Goal: Task Accomplishment & Management: Complete application form

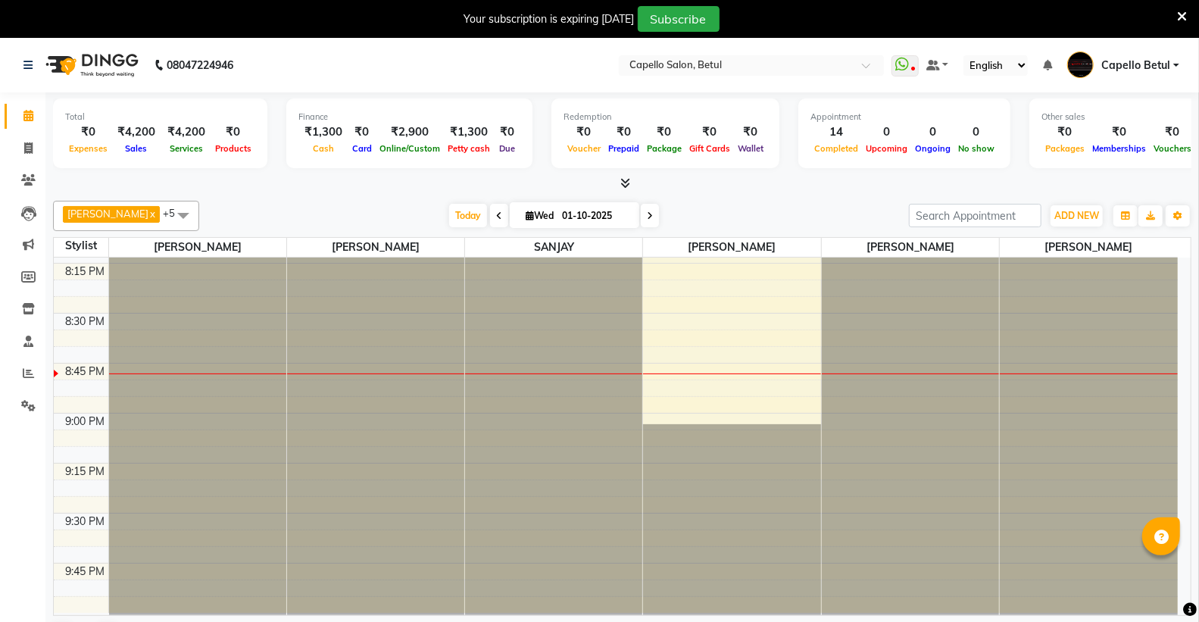
scroll to position [2252, 0]
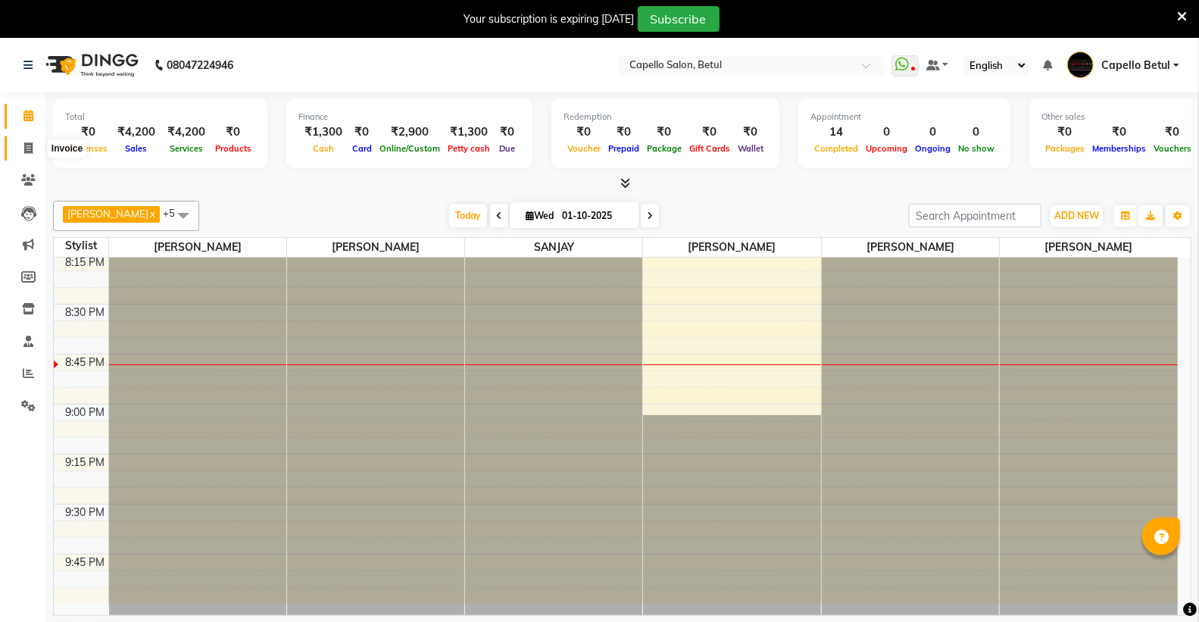
click at [28, 142] on icon at bounding box center [28, 147] width 8 height 11
select select "service"
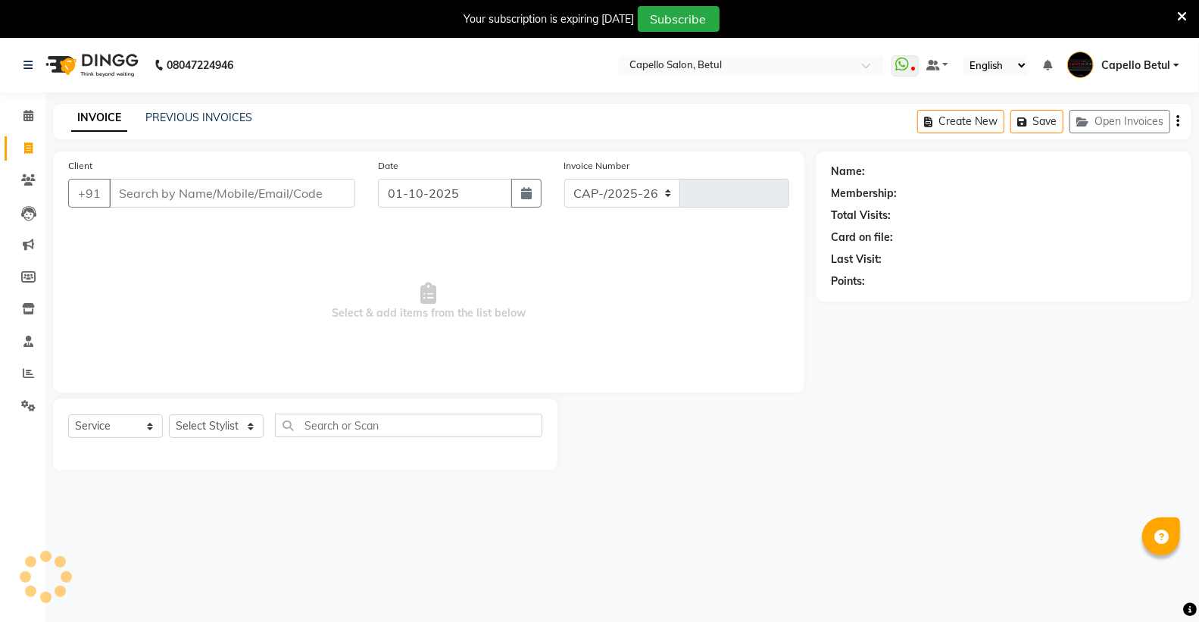
select select "8951"
type input "0492"
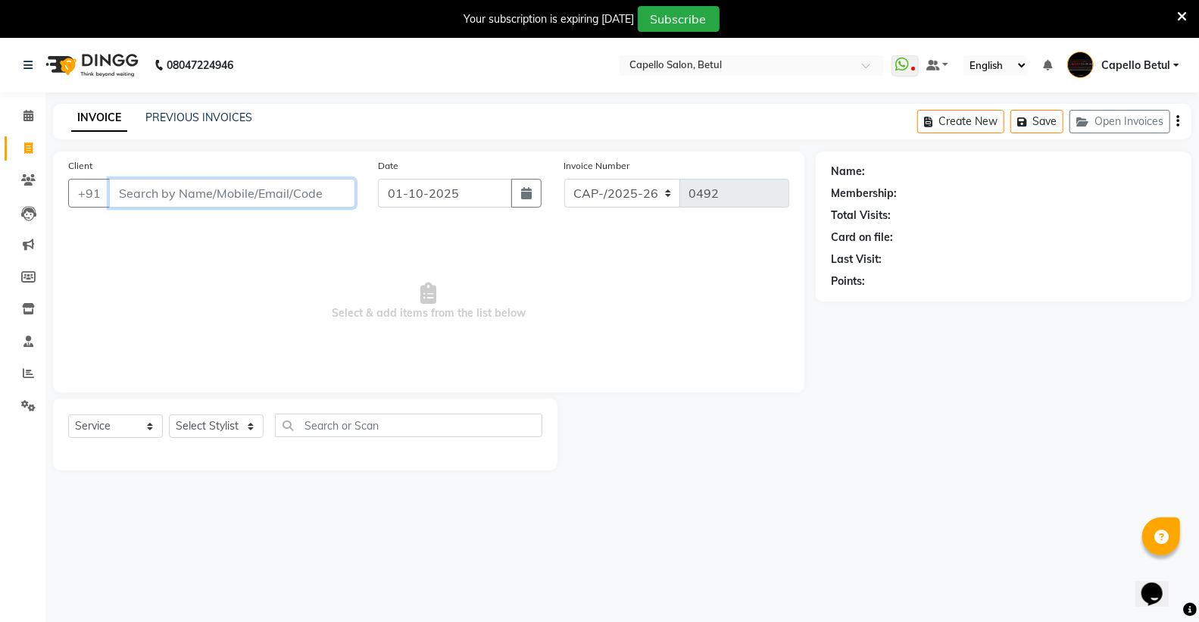
click at [214, 190] on input "Client" at bounding box center [232, 193] width 246 height 29
paste input "7000674494"
type input "7000674494"
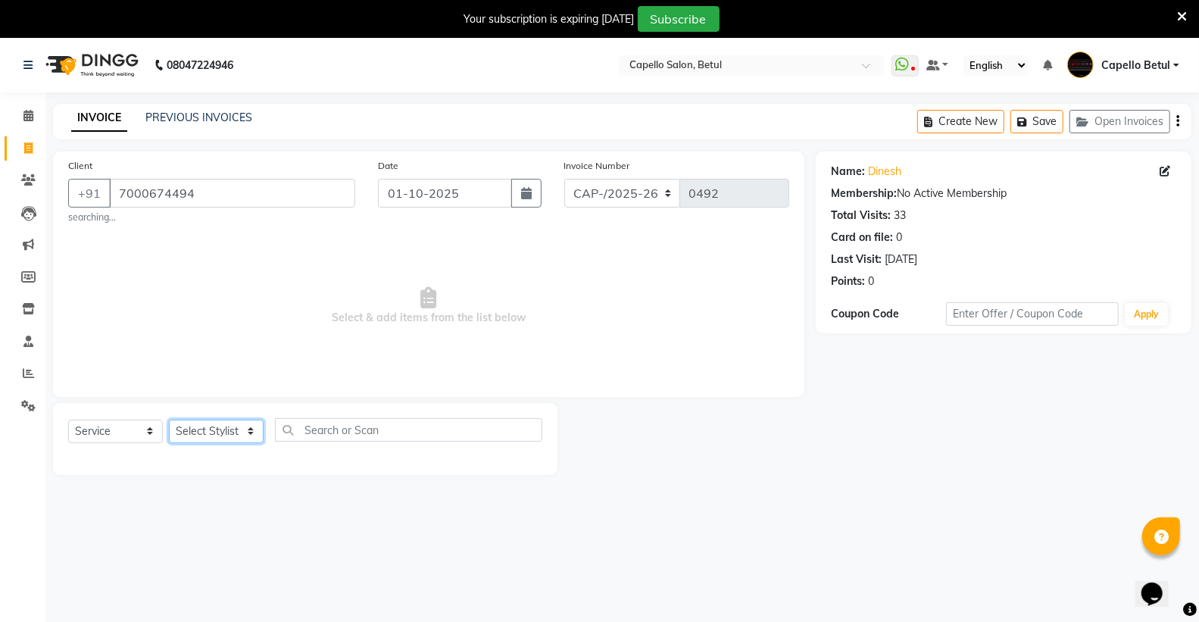
click at [224, 426] on select "Select Stylist ADMIN Capello Betul DHANRAJ DISHANT POOJA SOLANKI (M) PRAVEEN (M…" at bounding box center [216, 430] width 95 height 23
select select "14474"
click at [169, 419] on select "Select Stylist ADMIN Capello Betul DHANRAJ DISHANT POOJA SOLANKI (M) PRAVEEN (M…" at bounding box center [216, 430] width 95 height 23
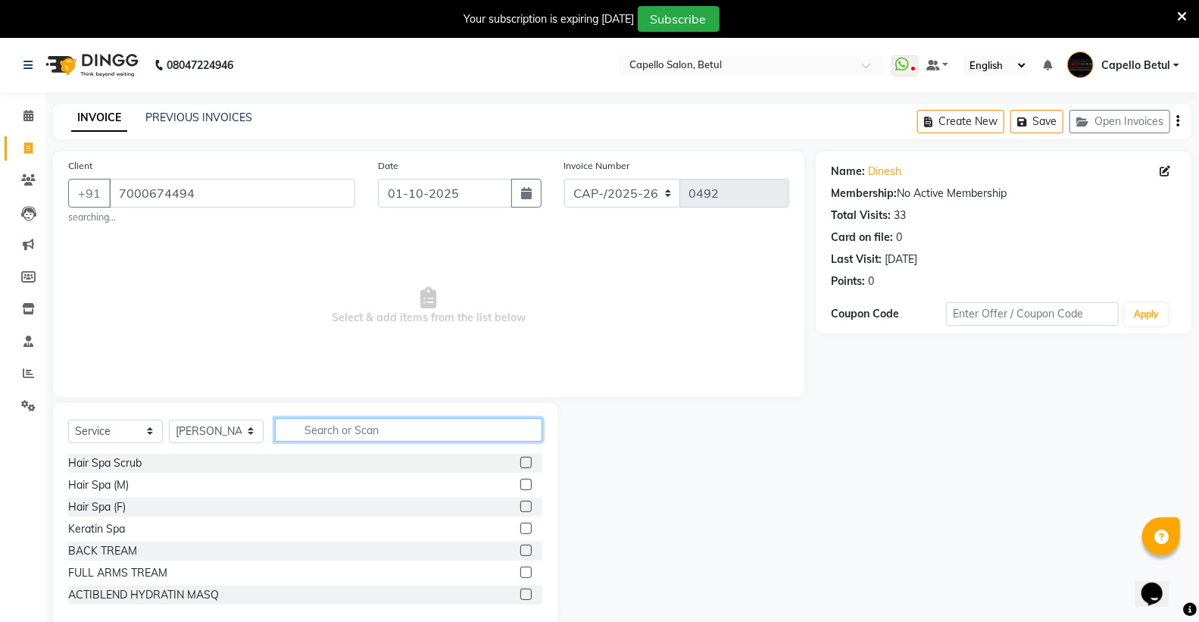
click at [313, 425] on input "text" at bounding box center [408, 429] width 267 height 23
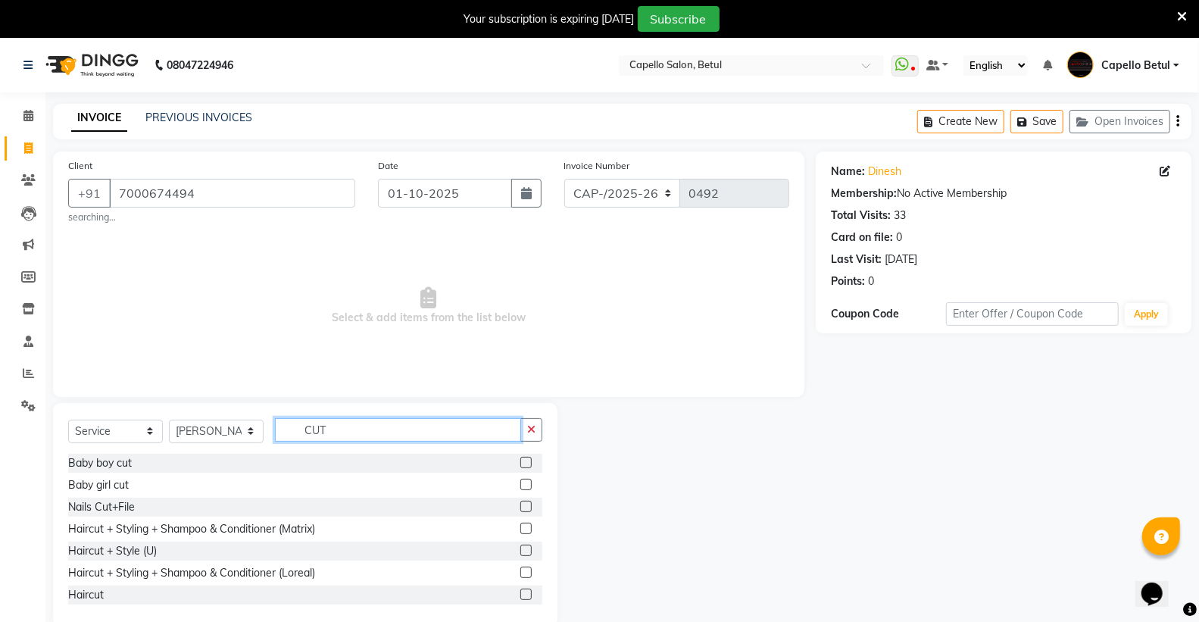
type input "CUT"
click at [520, 585] on div at bounding box center [531, 594] width 22 height 19
click at [520, 594] on label at bounding box center [525, 593] width 11 height 11
click at [520, 594] on input "checkbox" at bounding box center [525, 595] width 10 height 10
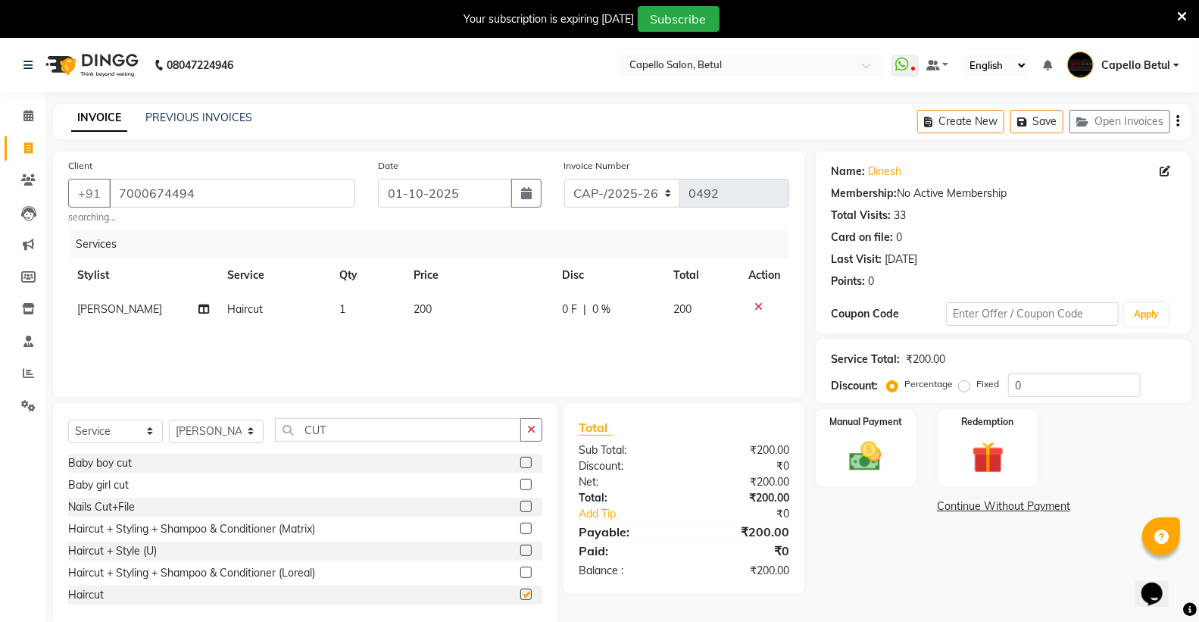
checkbox input "false"
click at [407, 427] on input "CUT" at bounding box center [398, 429] width 246 height 23
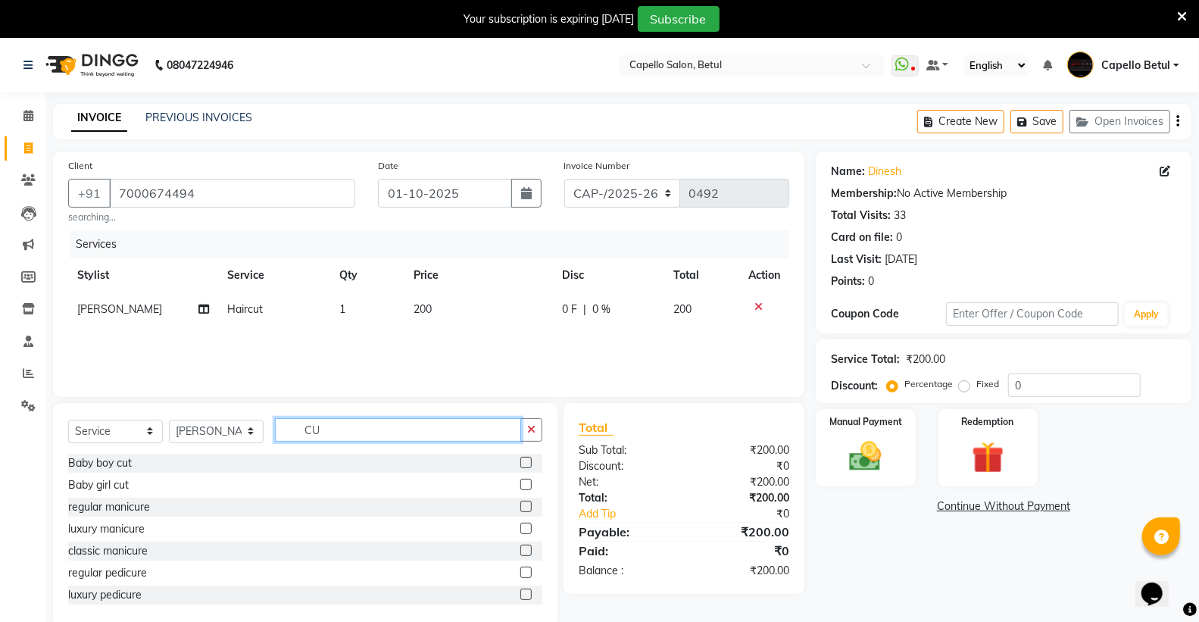
type input "C"
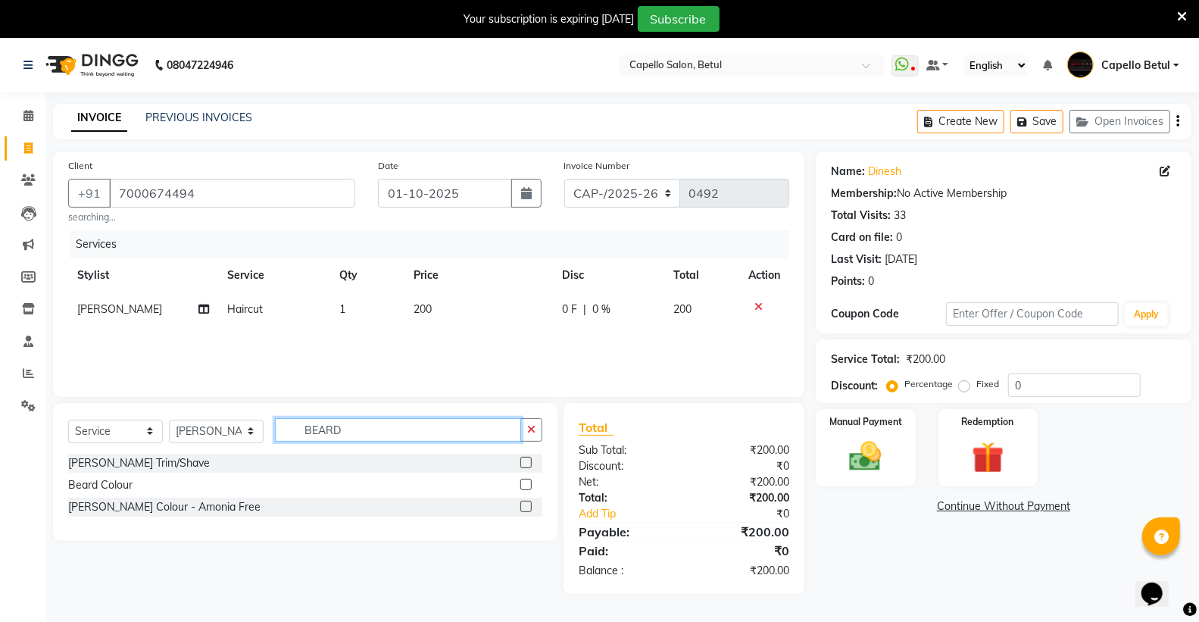
type input "BEARD"
click at [519, 452] on div "Select Service Product Membership Package Voucher Prepaid Gift Card Select Styl…" at bounding box center [305, 436] width 474 height 36
click at [527, 466] on label at bounding box center [525, 462] width 11 height 11
click at [527, 466] on input "checkbox" at bounding box center [525, 463] width 10 height 10
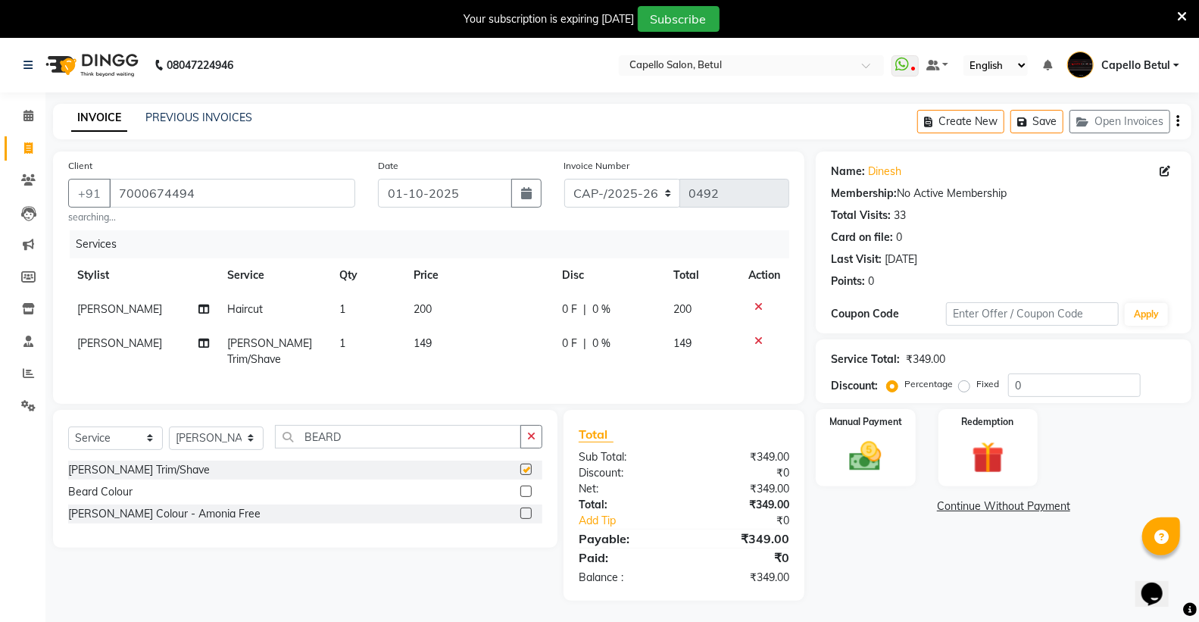
checkbox input "false"
click at [413, 339] on span "149" at bounding box center [422, 343] width 18 height 14
select select "14474"
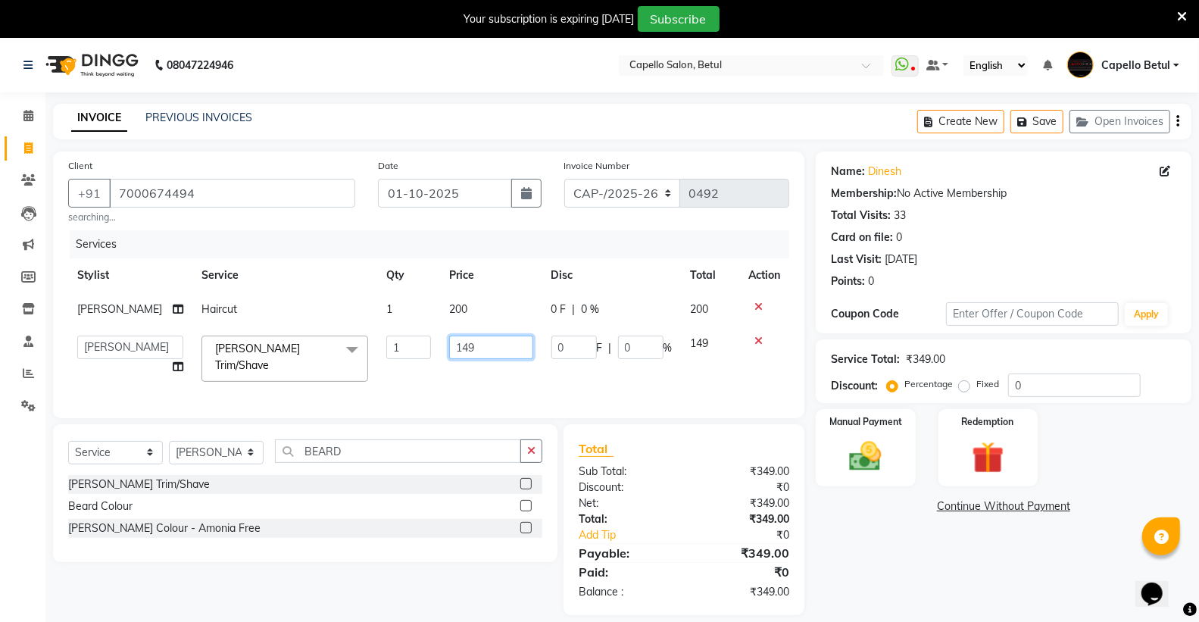
click at [449, 342] on input "149" at bounding box center [491, 346] width 84 height 23
type input "200"
click at [433, 375] on div "Services Stylist Service Qty Price Disc Total Action DHANRAJ Haircut 1 200 0 F …" at bounding box center [428, 316] width 721 height 173
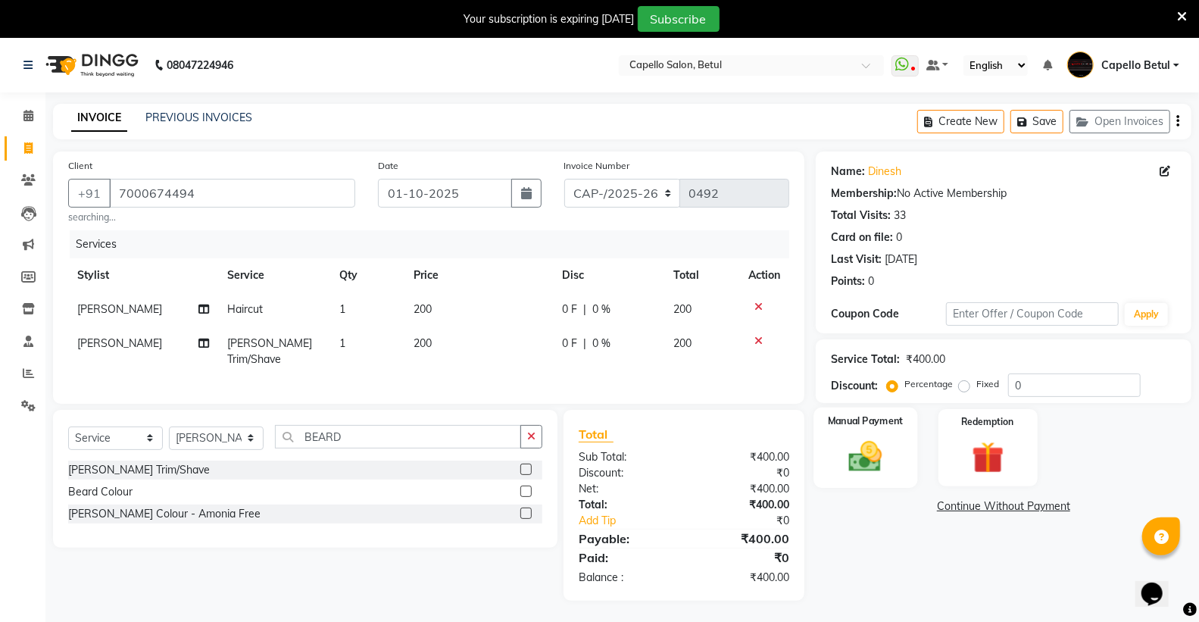
click at [914, 458] on div "Manual Payment" at bounding box center [865, 447] width 104 height 81
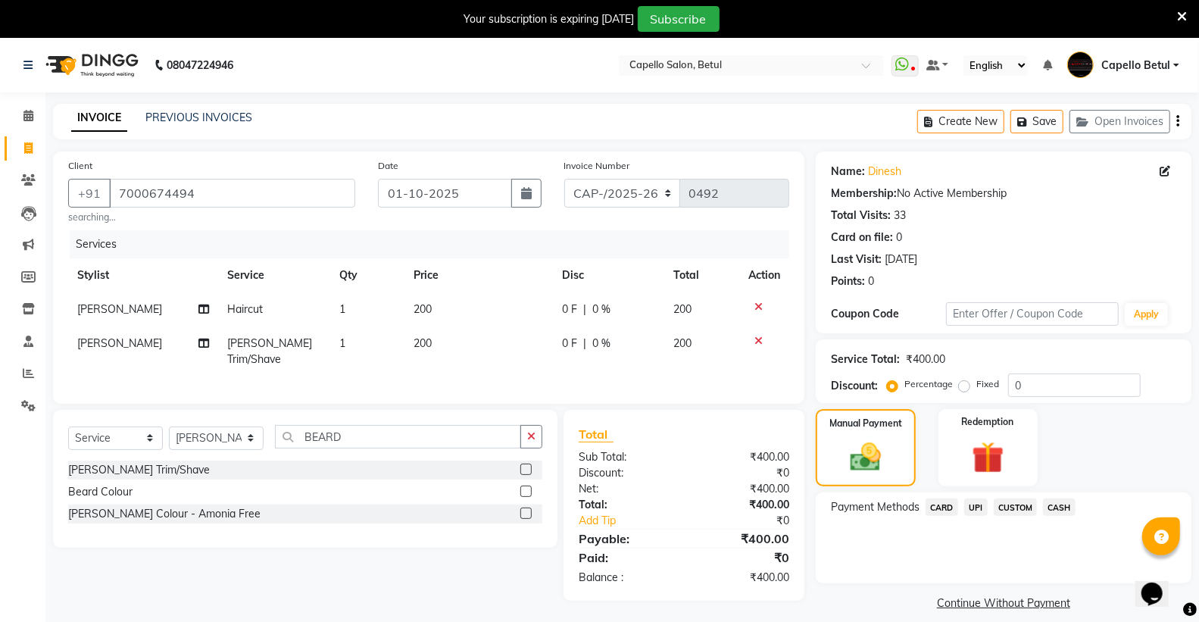
click at [1059, 513] on span "CASH" at bounding box center [1059, 506] width 33 height 17
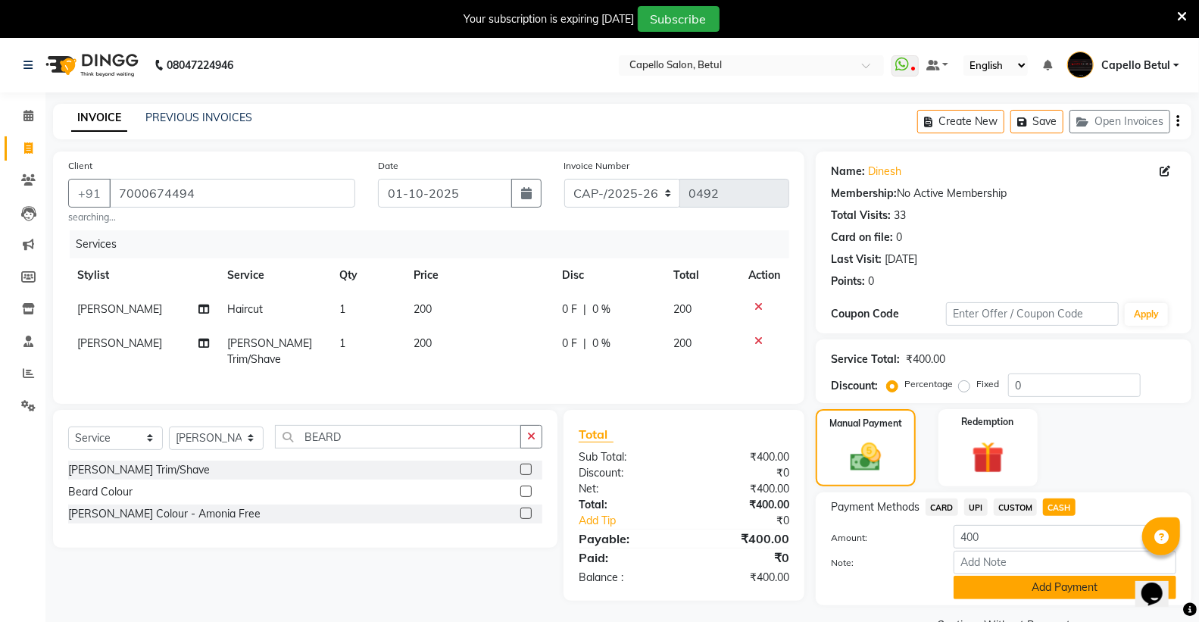
click at [1036, 585] on button "Add Payment" at bounding box center [1064, 586] width 223 height 23
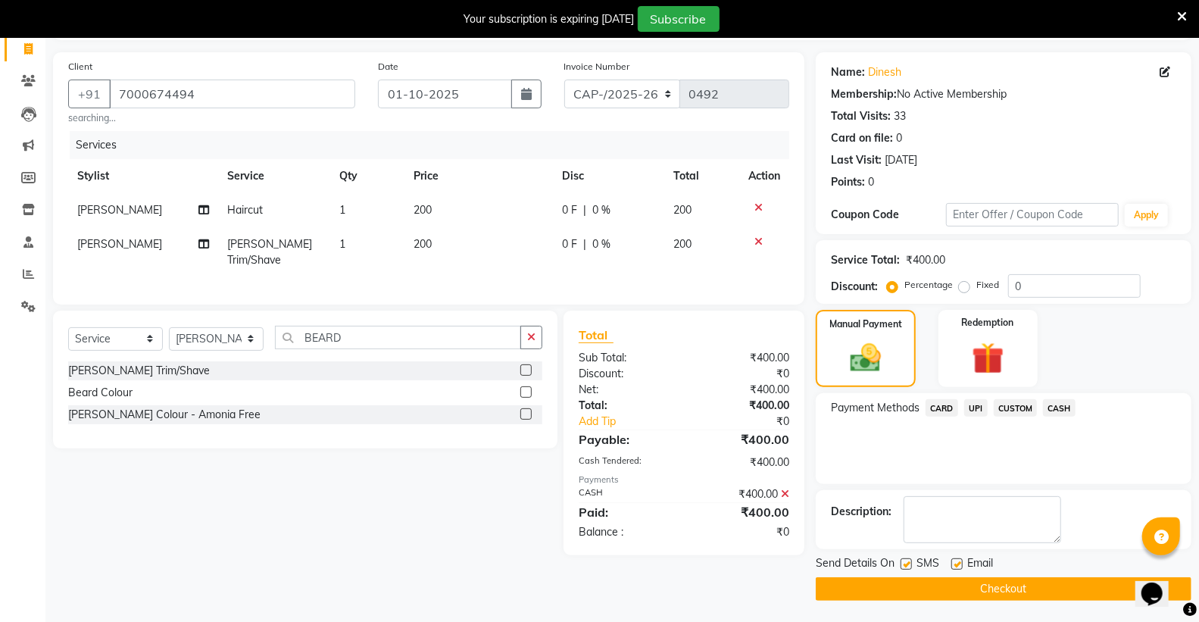
scroll to position [101, 0]
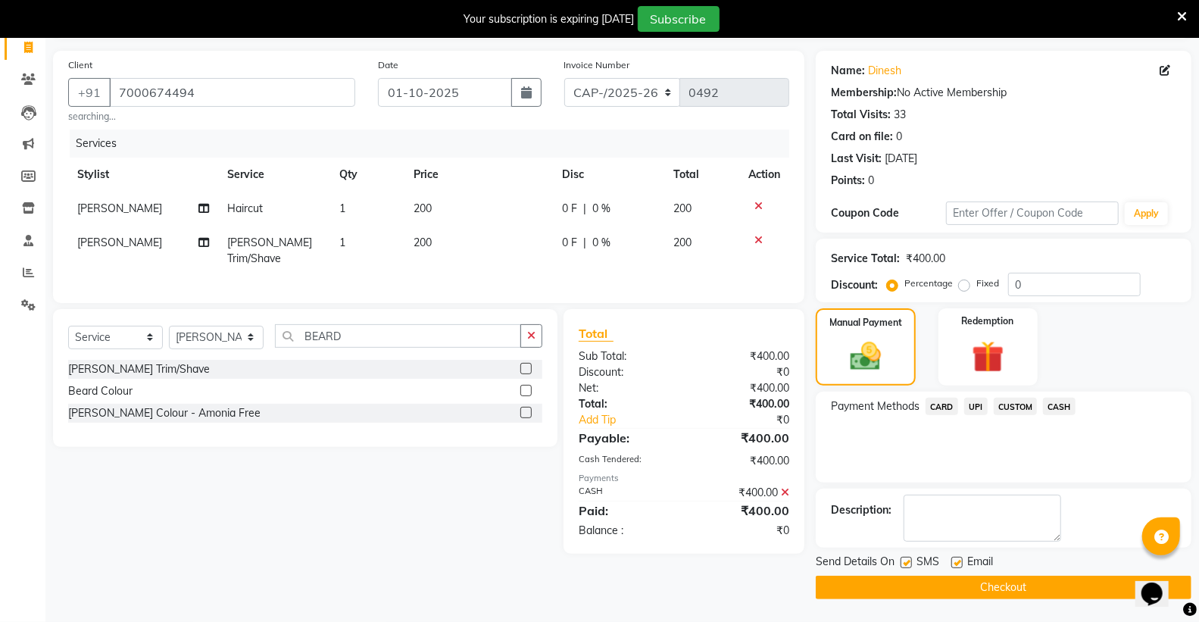
click at [1018, 594] on button "Checkout" at bounding box center [1004, 586] width 376 height 23
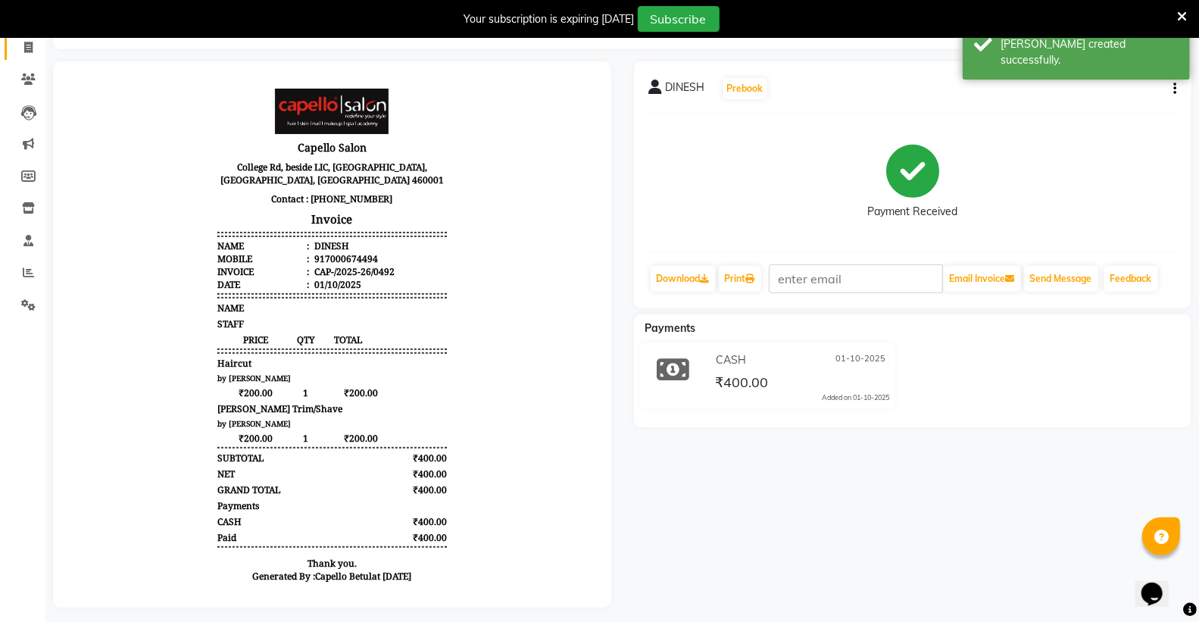
click at [28, 51] on icon at bounding box center [28, 47] width 8 height 11
select select "service"
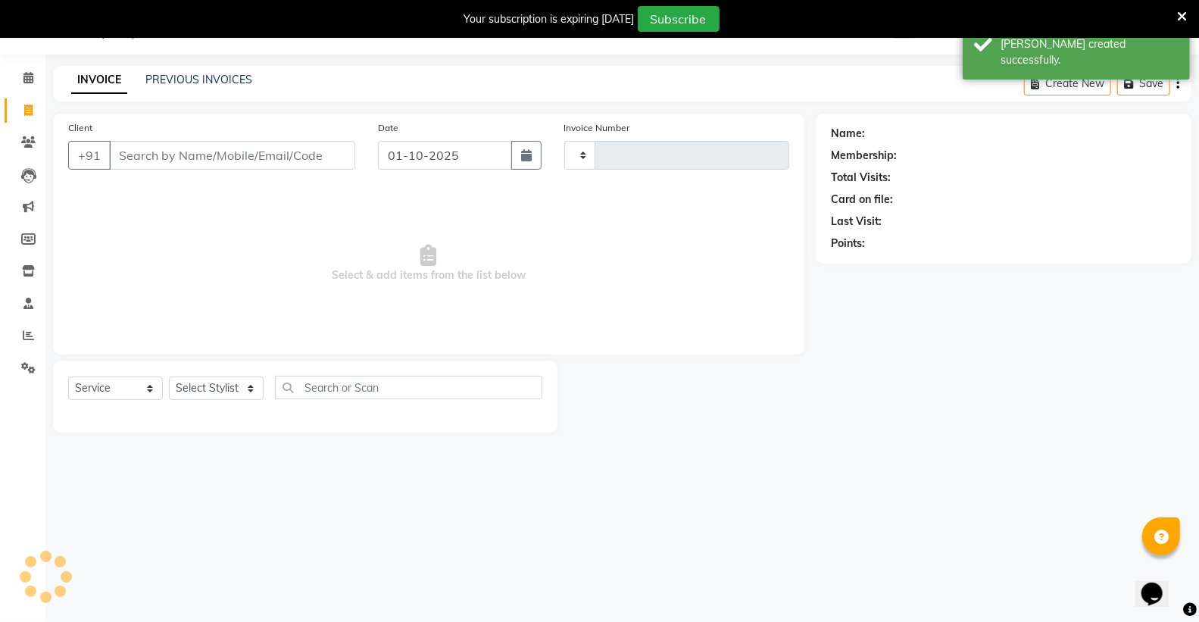
scroll to position [38, 0]
type input "0493"
select select "8951"
click at [137, 156] on input "Client" at bounding box center [232, 155] width 246 height 29
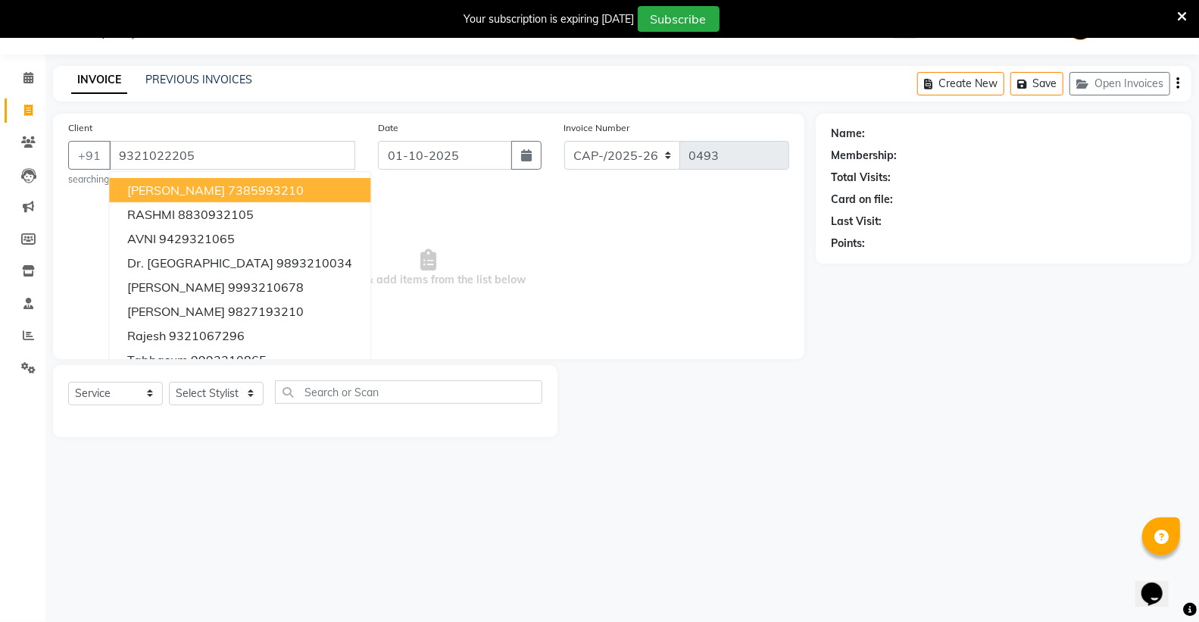
type input "9321022205"
click at [467, 226] on span "Select & add items from the list below" at bounding box center [428, 267] width 721 height 151
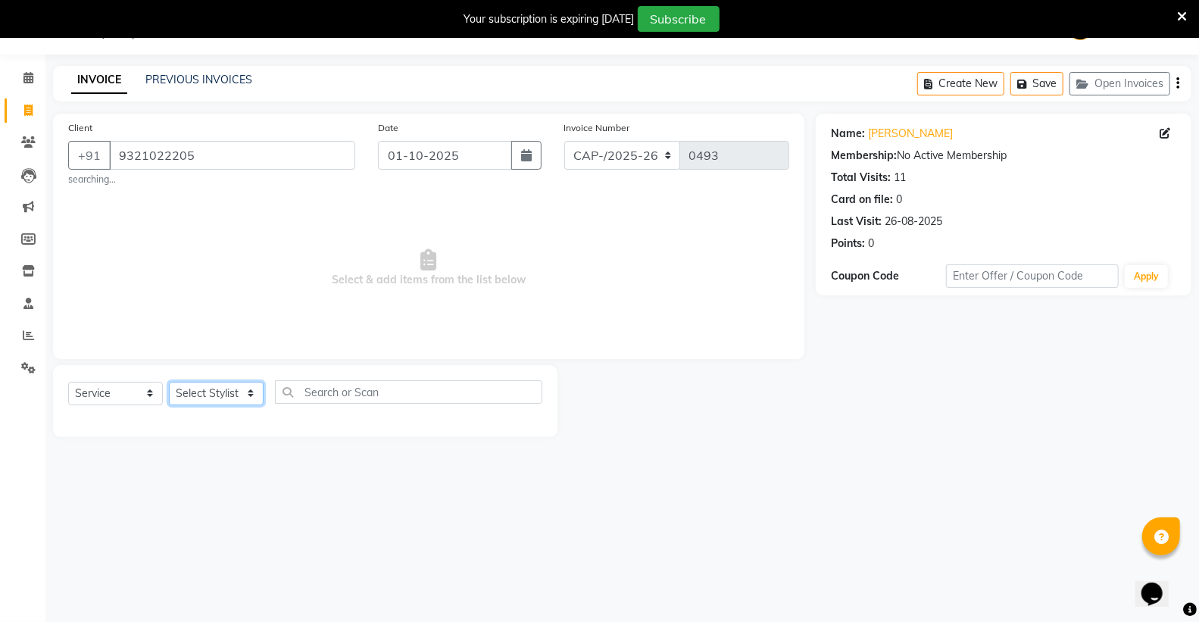
click at [248, 382] on select "Select Stylist ADMIN Capello Betul DHANRAJ DISHANT POOJA SOLANKI (M) PRAVEEN (M…" at bounding box center [216, 393] width 95 height 23
select select "34695"
click at [169, 382] on select "Select Stylist ADMIN Capello Betul DHANRAJ DISHANT POOJA SOLANKI (M) PRAVEEN (M…" at bounding box center [216, 393] width 95 height 23
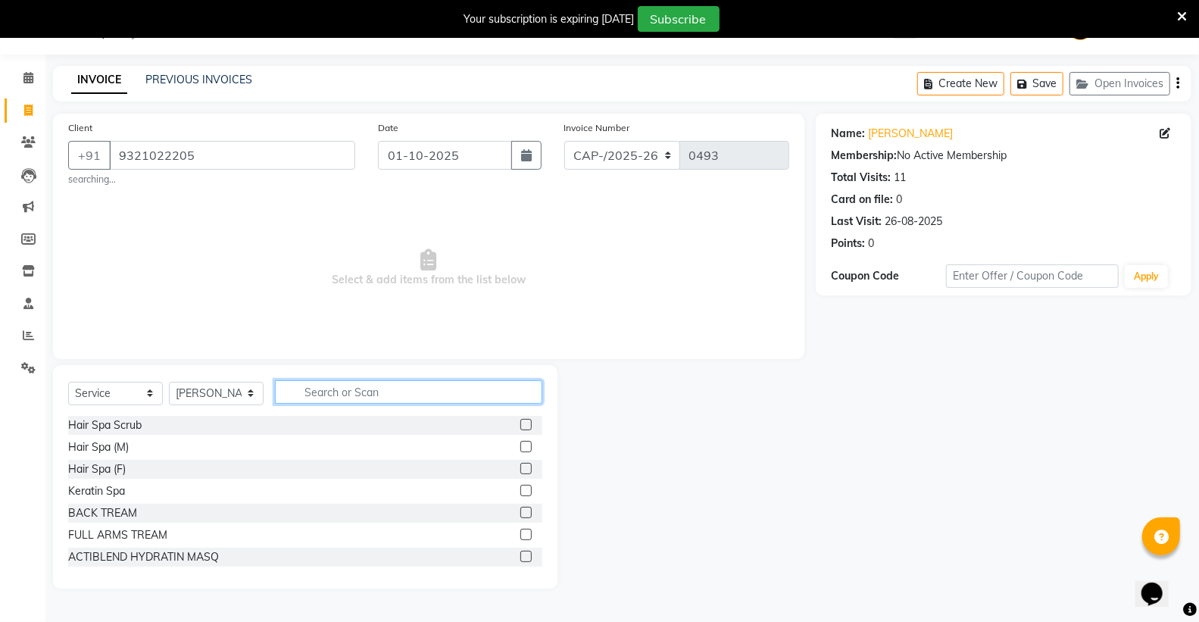
click at [344, 387] on input "text" at bounding box center [408, 391] width 267 height 23
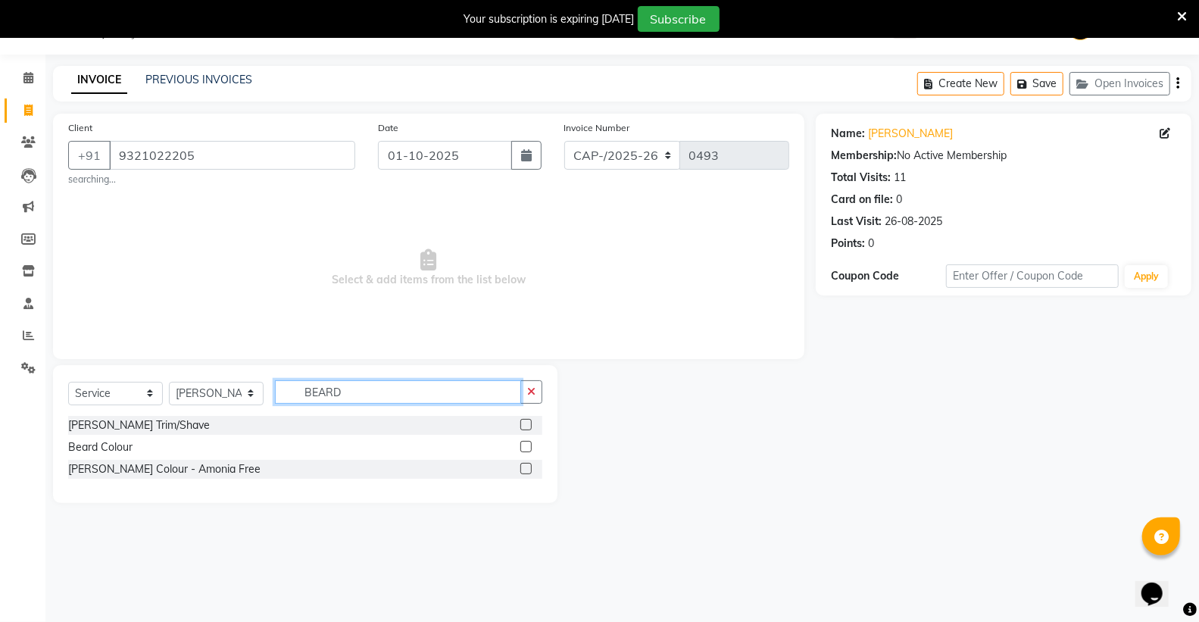
type input "BEARD"
click at [526, 420] on label at bounding box center [525, 424] width 11 height 11
click at [526, 420] on input "checkbox" at bounding box center [525, 425] width 10 height 10
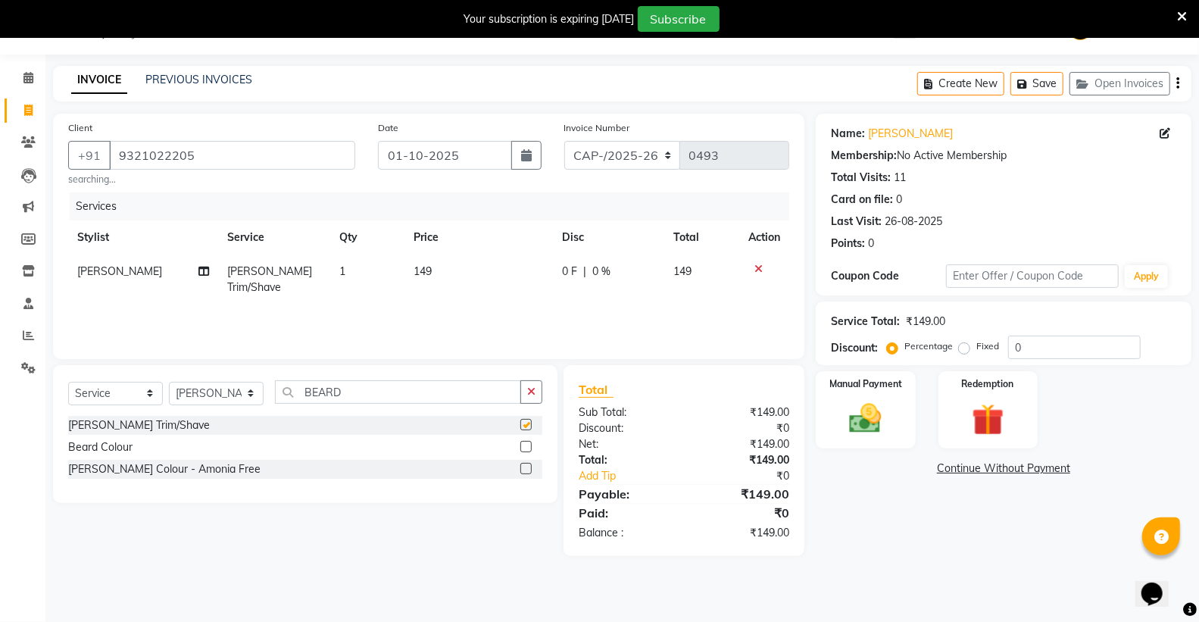
checkbox input "false"
click at [450, 281] on td "149" at bounding box center [478, 279] width 148 height 50
select select "34695"
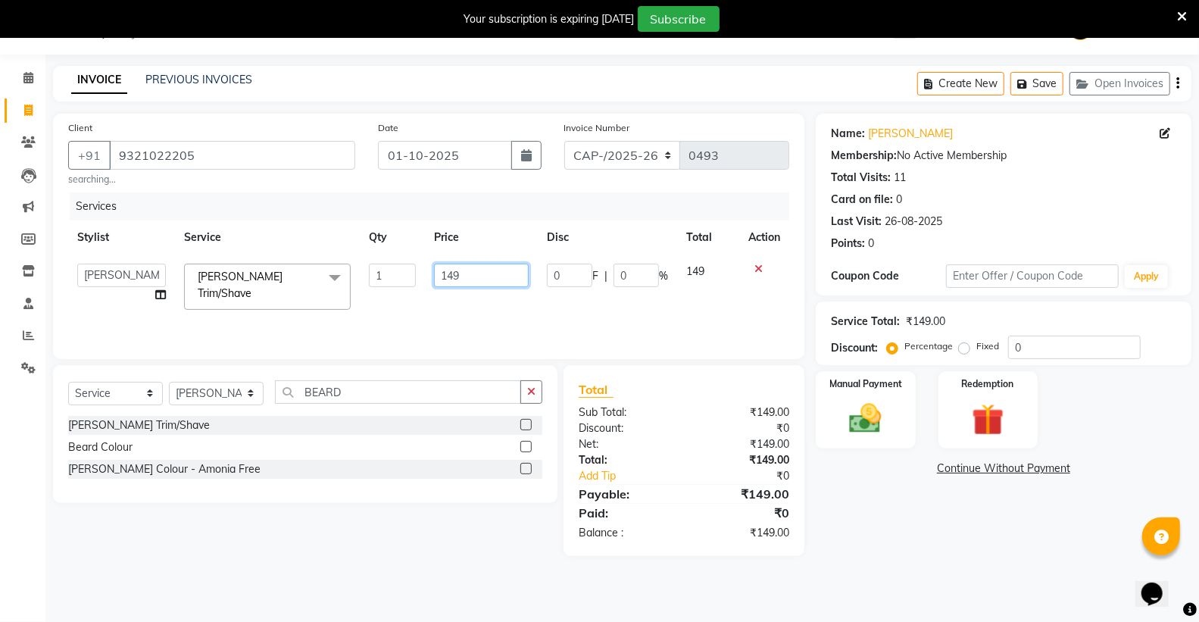
click at [450, 273] on input "149" at bounding box center [481, 275] width 95 height 23
type input "200"
click at [421, 296] on div "Services Stylist Service Qty Price Disc Total Action ADMIN Capello Betul DHANRA…" at bounding box center [428, 267] width 721 height 151
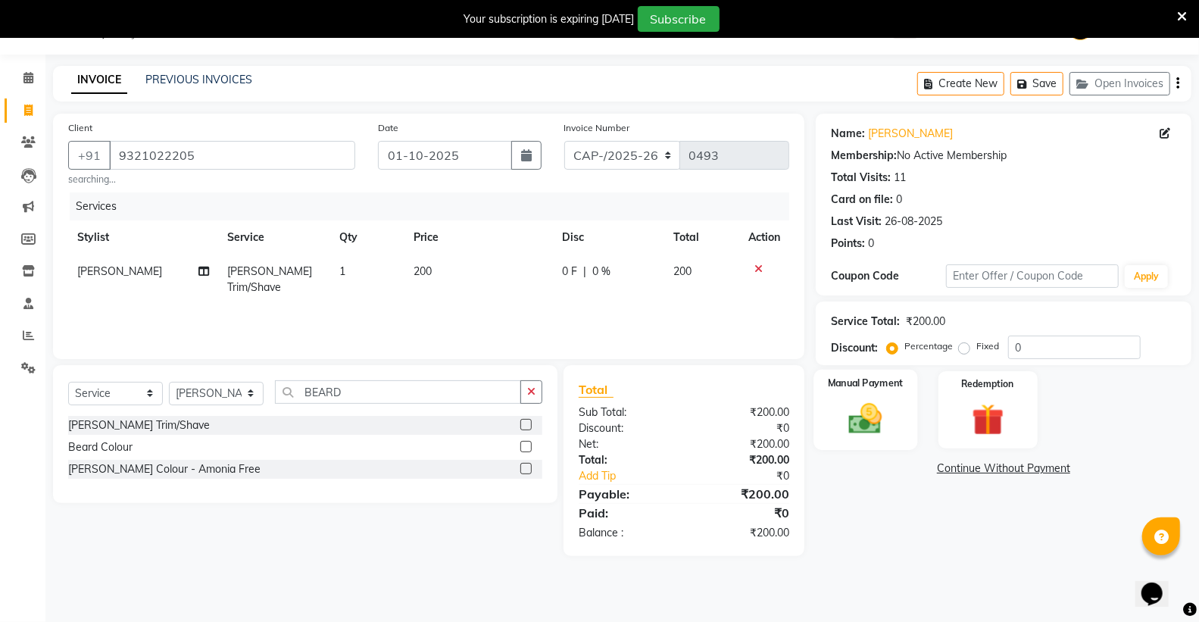
click at [826, 420] on div "Manual Payment" at bounding box center [865, 410] width 104 height 81
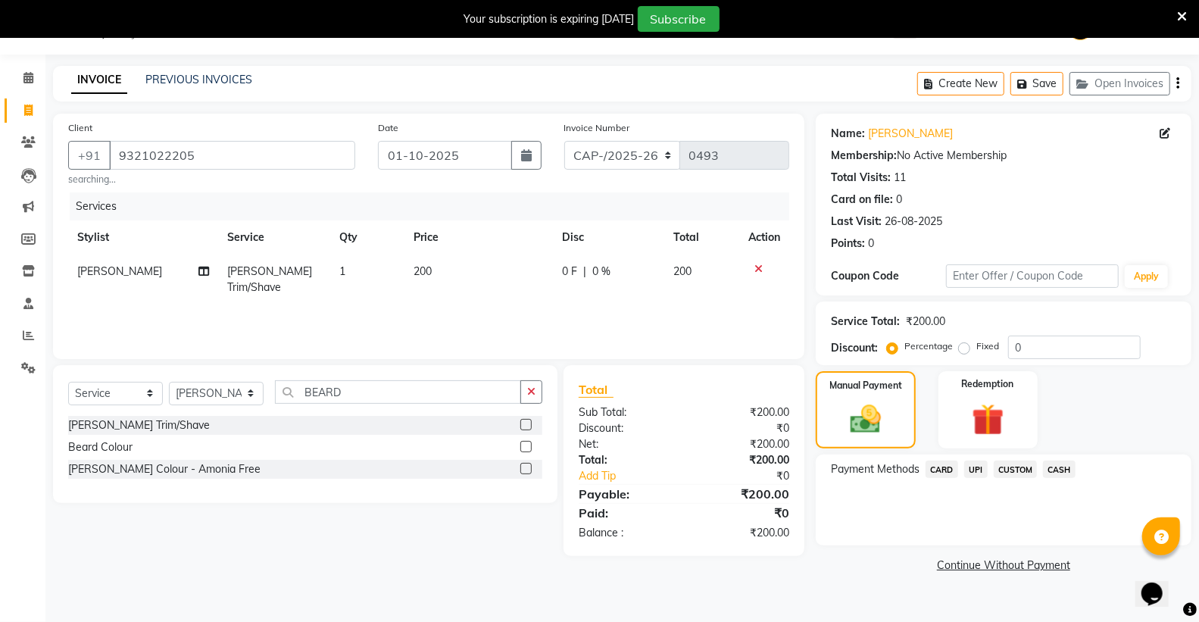
click at [1062, 467] on span "CASH" at bounding box center [1059, 468] width 33 height 17
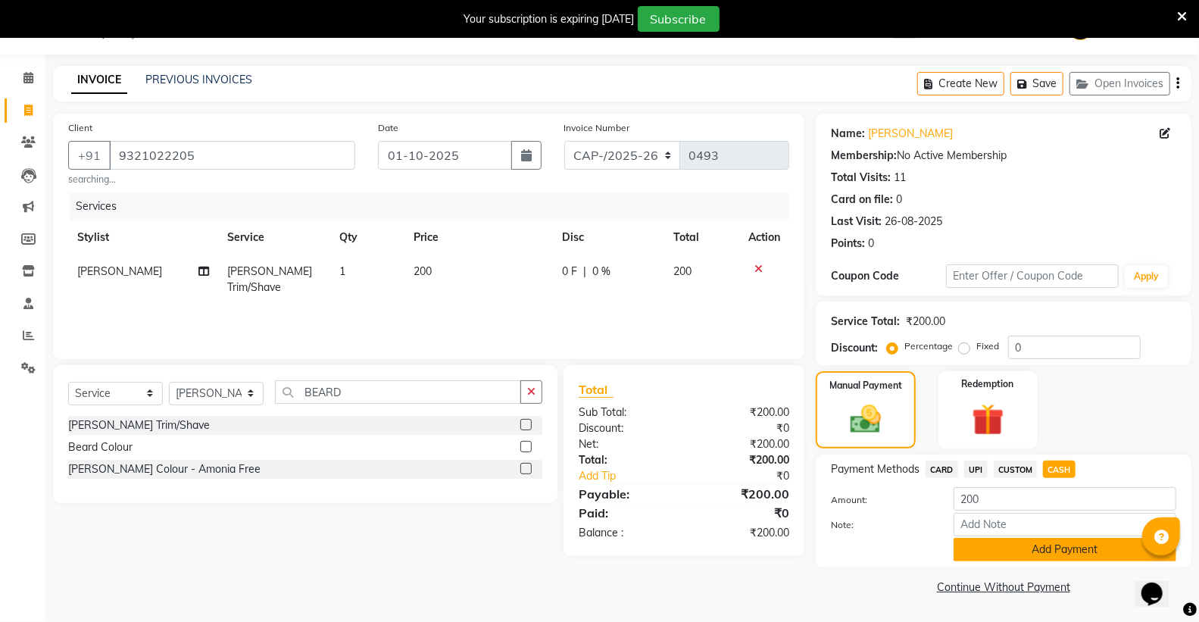
click at [1056, 557] on button "Add Payment" at bounding box center [1064, 549] width 223 height 23
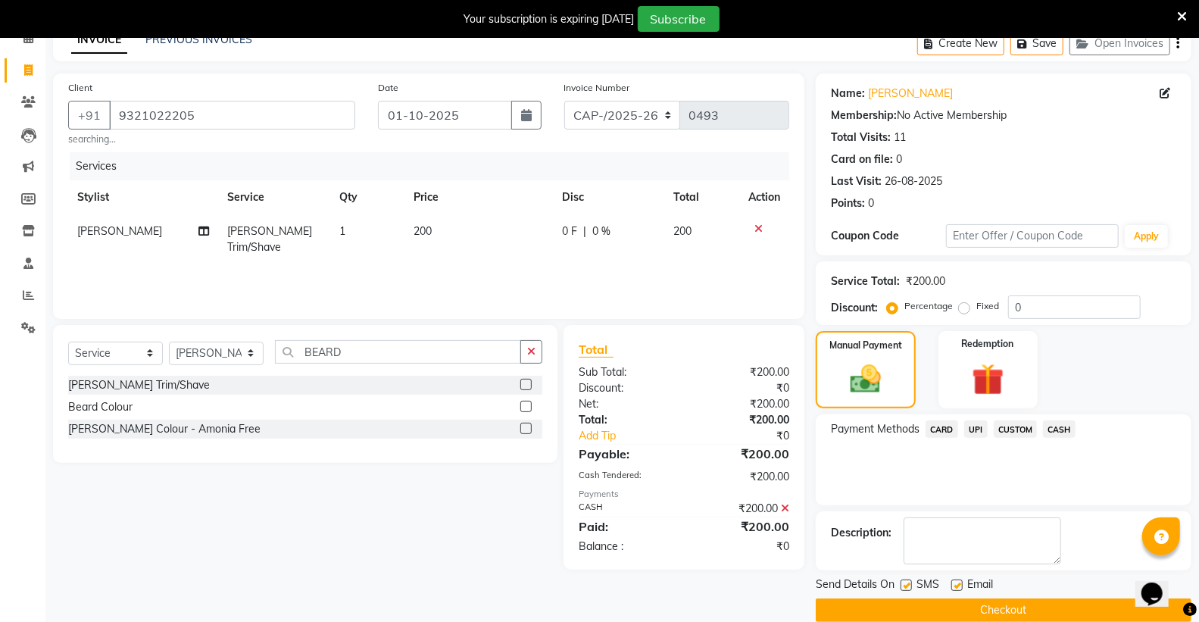
scroll to position [101, 0]
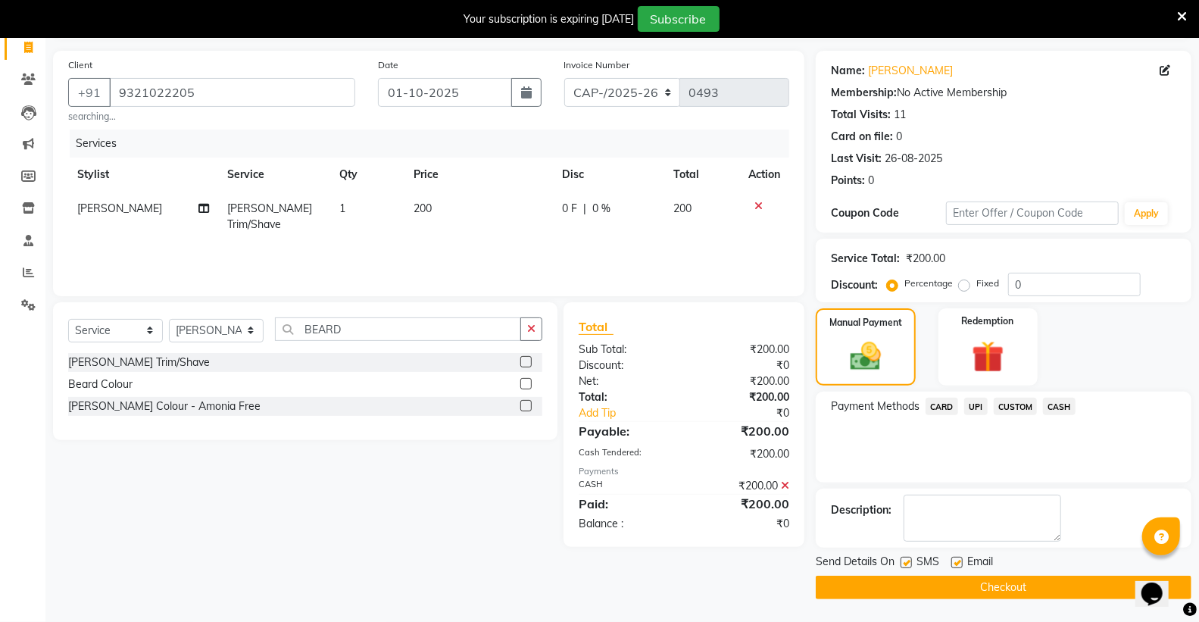
click at [1041, 592] on button "Checkout" at bounding box center [1004, 586] width 376 height 23
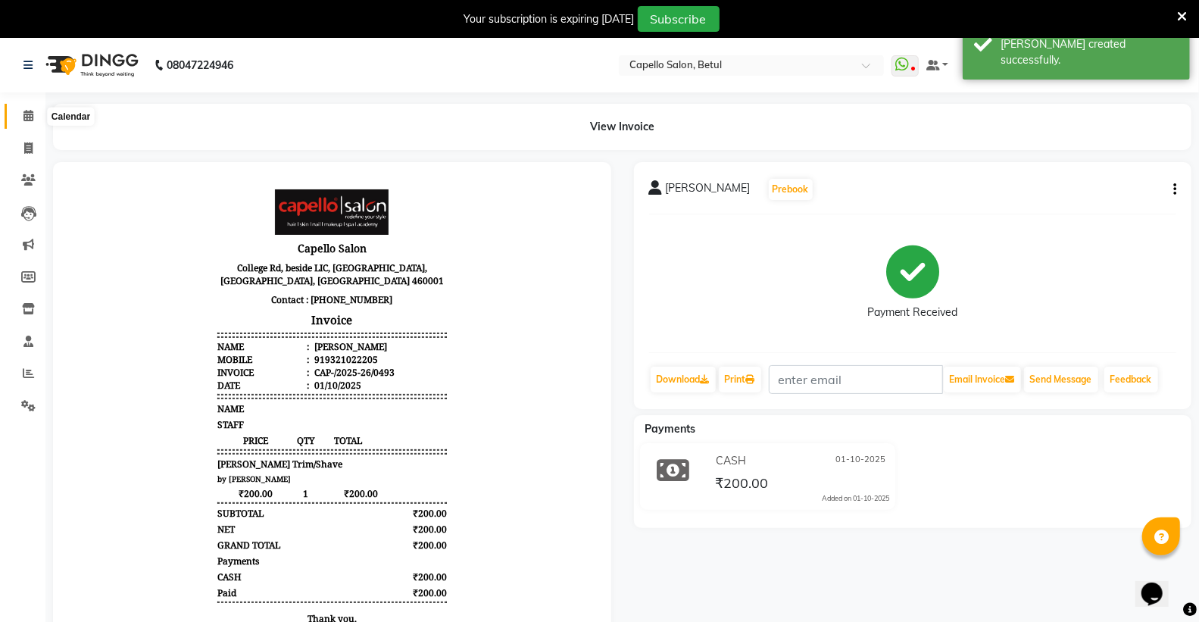
click at [24, 117] on icon at bounding box center [28, 115] width 10 height 11
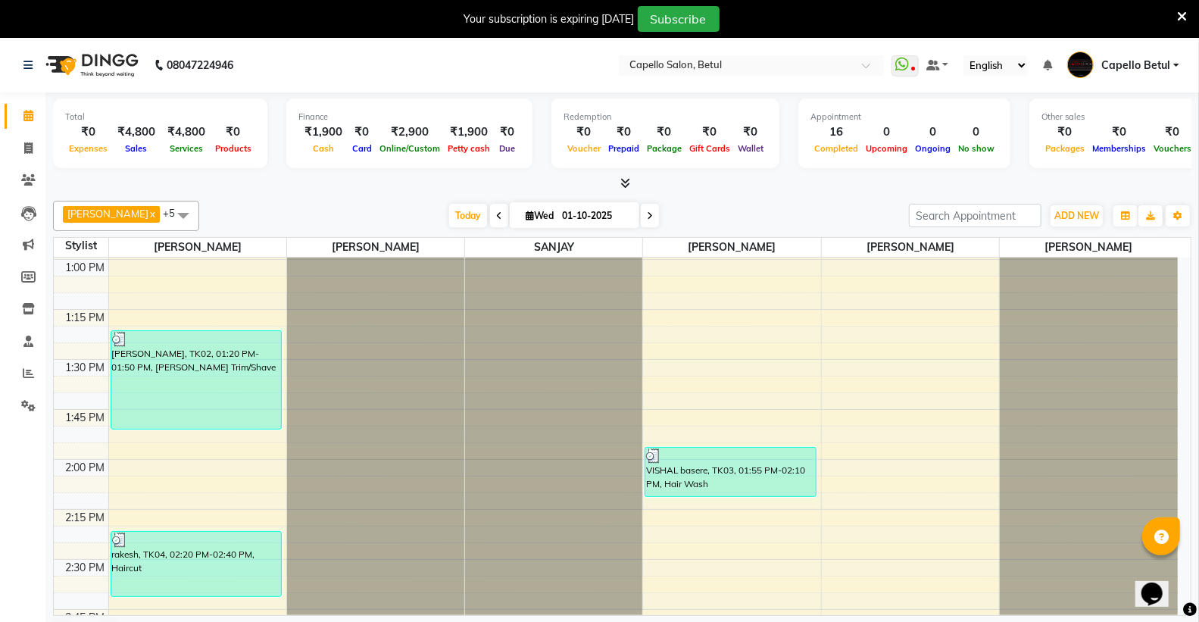
scroll to position [757, 0]
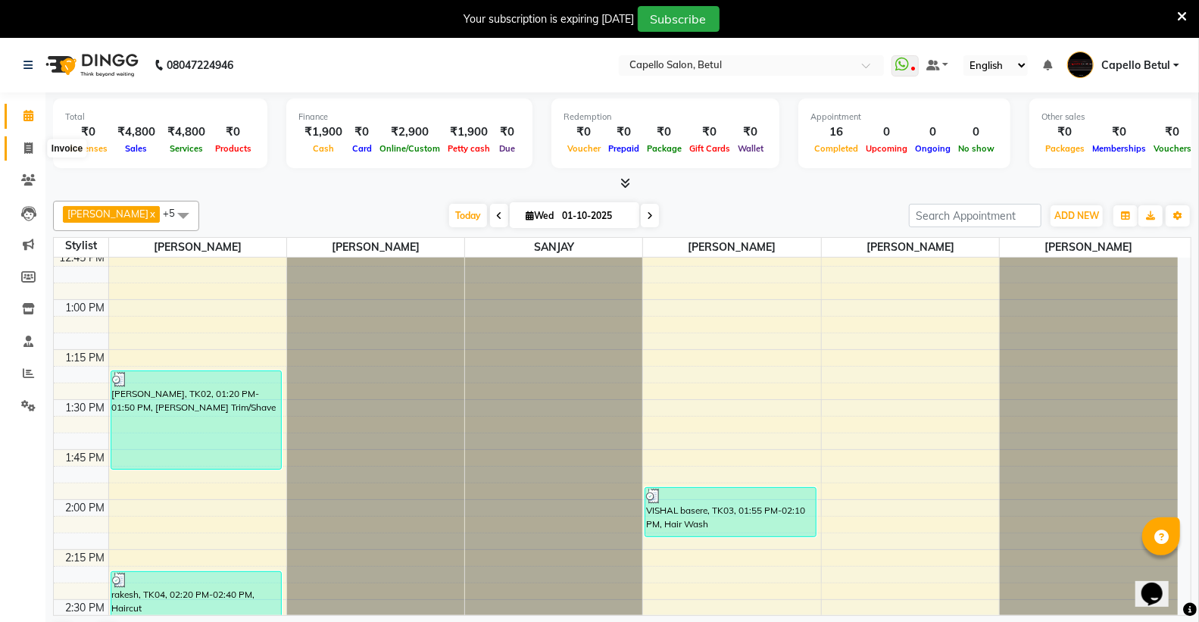
click at [33, 147] on span at bounding box center [28, 148] width 27 height 17
select select "service"
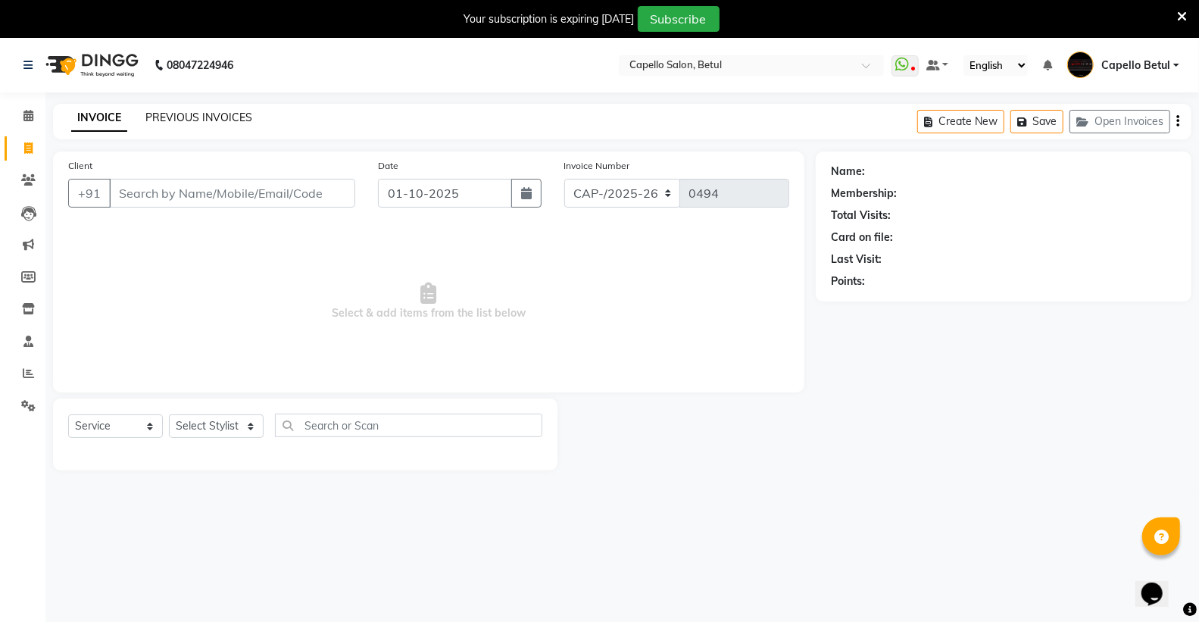
click at [164, 111] on link "PREVIOUS INVOICES" at bounding box center [198, 118] width 107 height 14
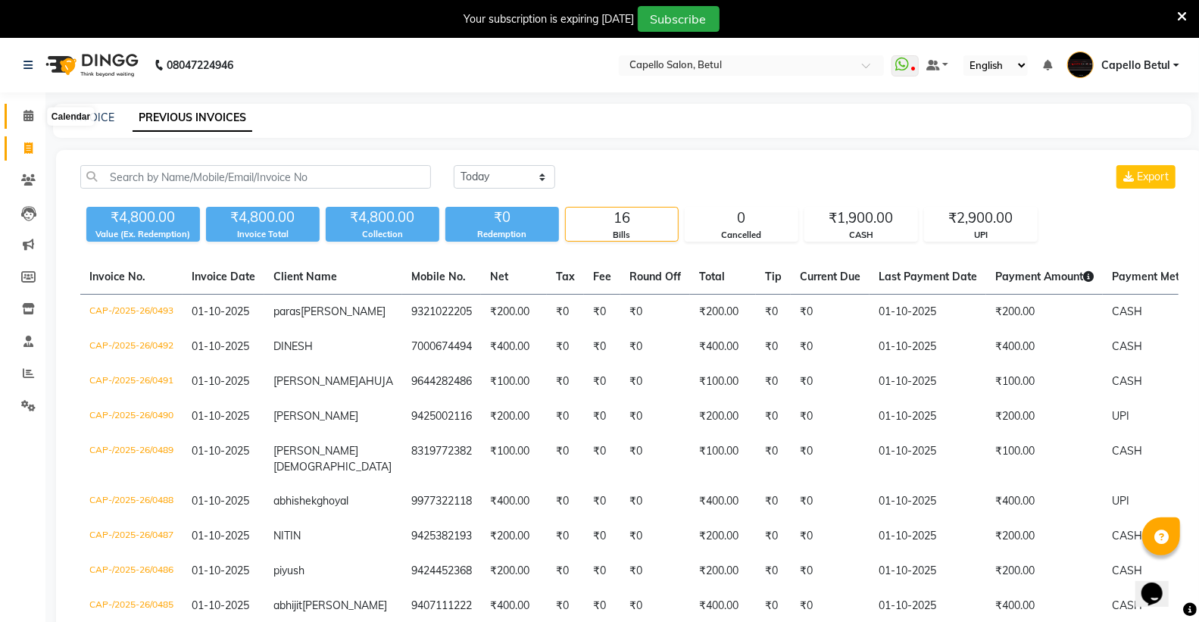
click at [27, 118] on icon at bounding box center [28, 115] width 10 height 11
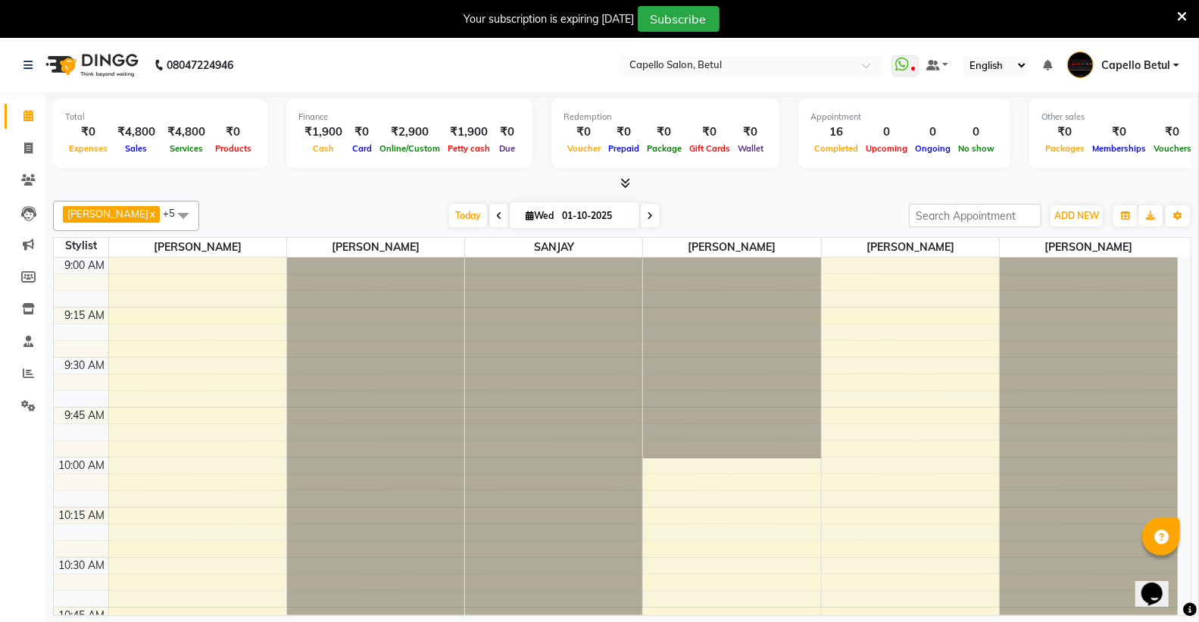
click at [1181, 11] on icon at bounding box center [1182, 17] width 10 height 14
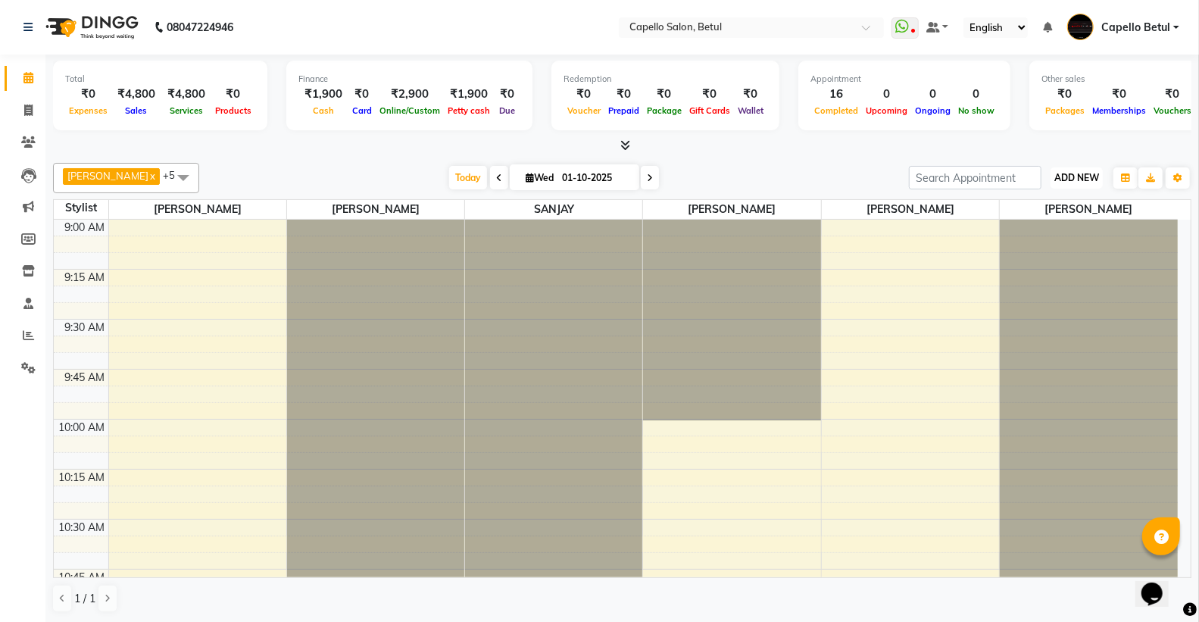
click at [1081, 175] on span "ADD NEW" at bounding box center [1076, 177] width 45 height 11
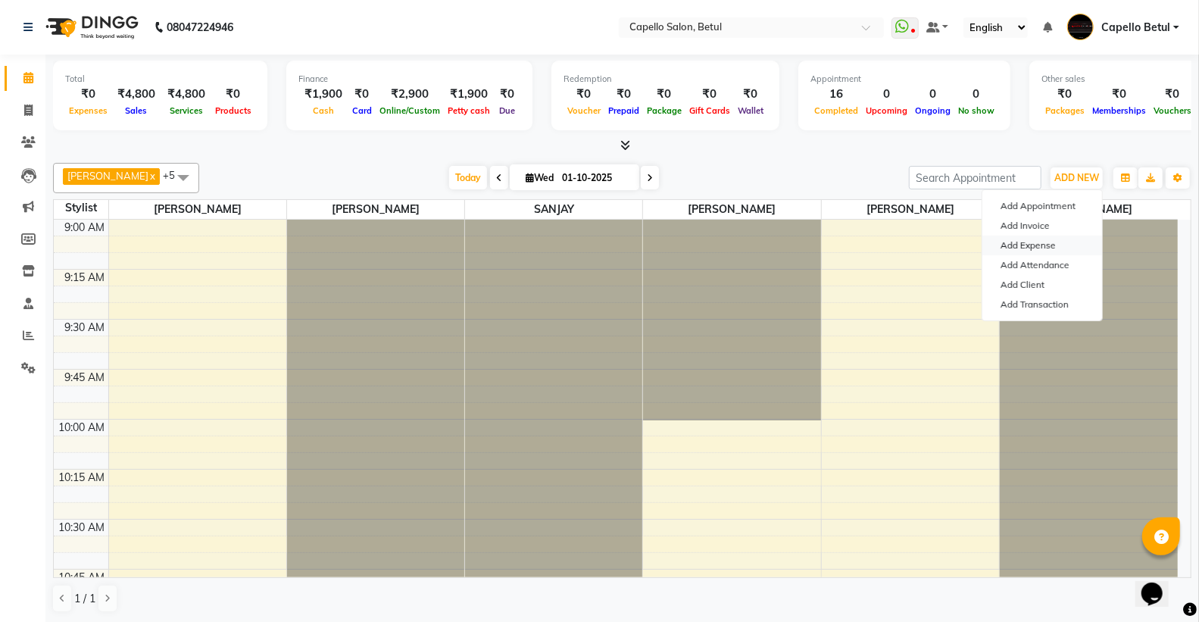
click at [1041, 239] on link "Add Expense" at bounding box center [1042, 245] width 120 height 20
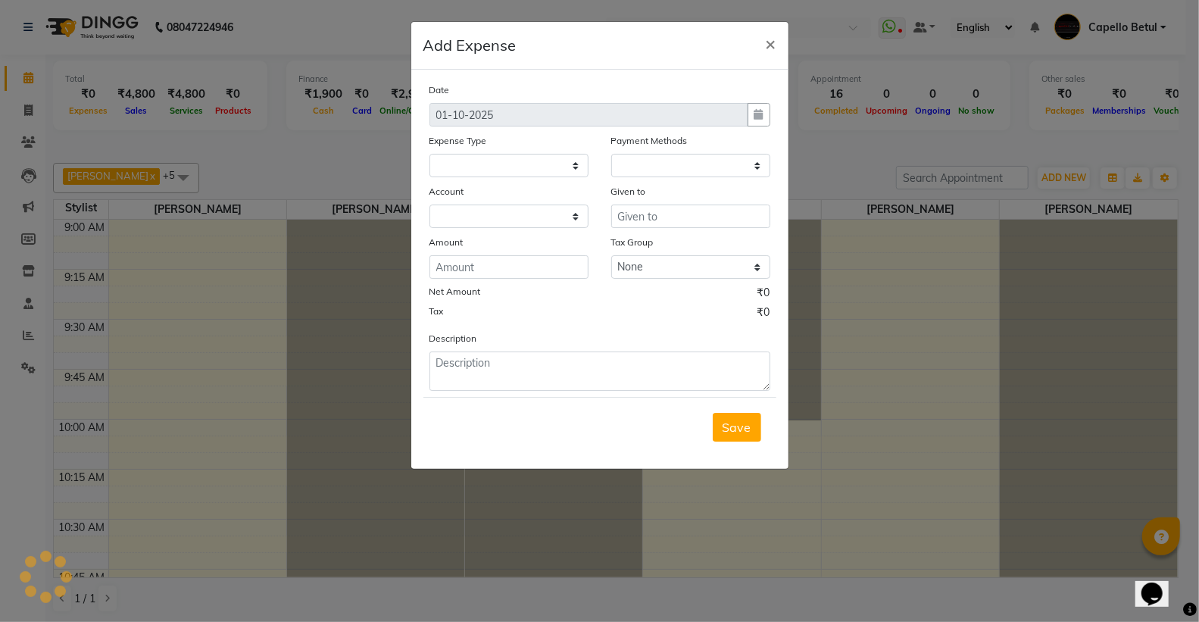
select select
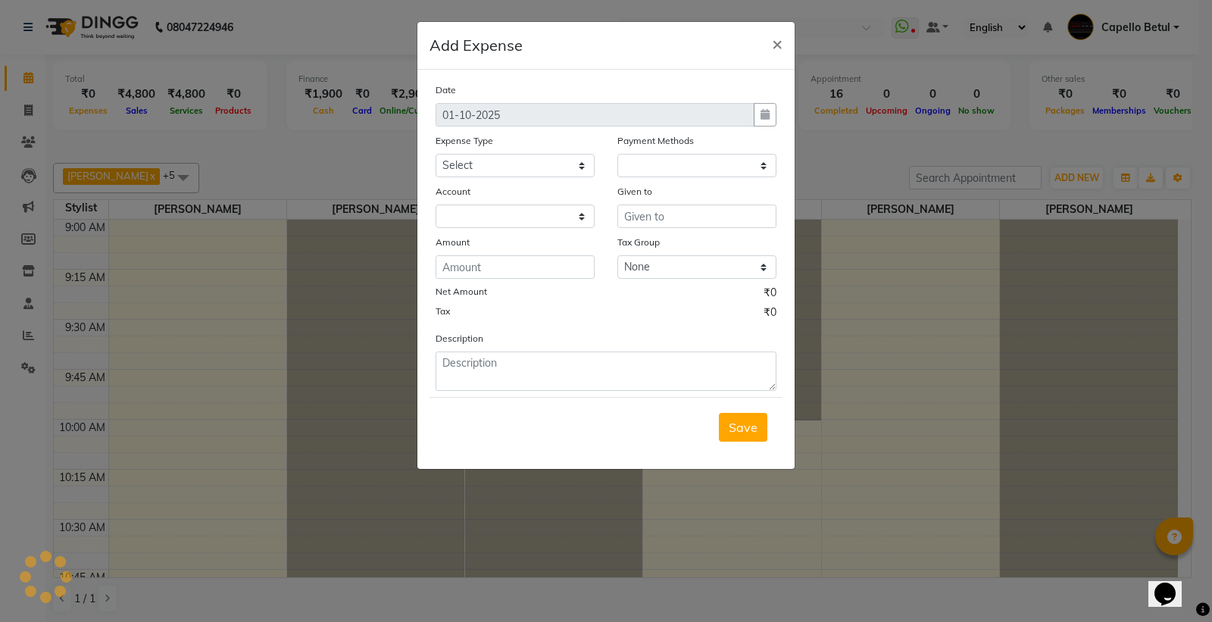
select select "1"
select select "2474"
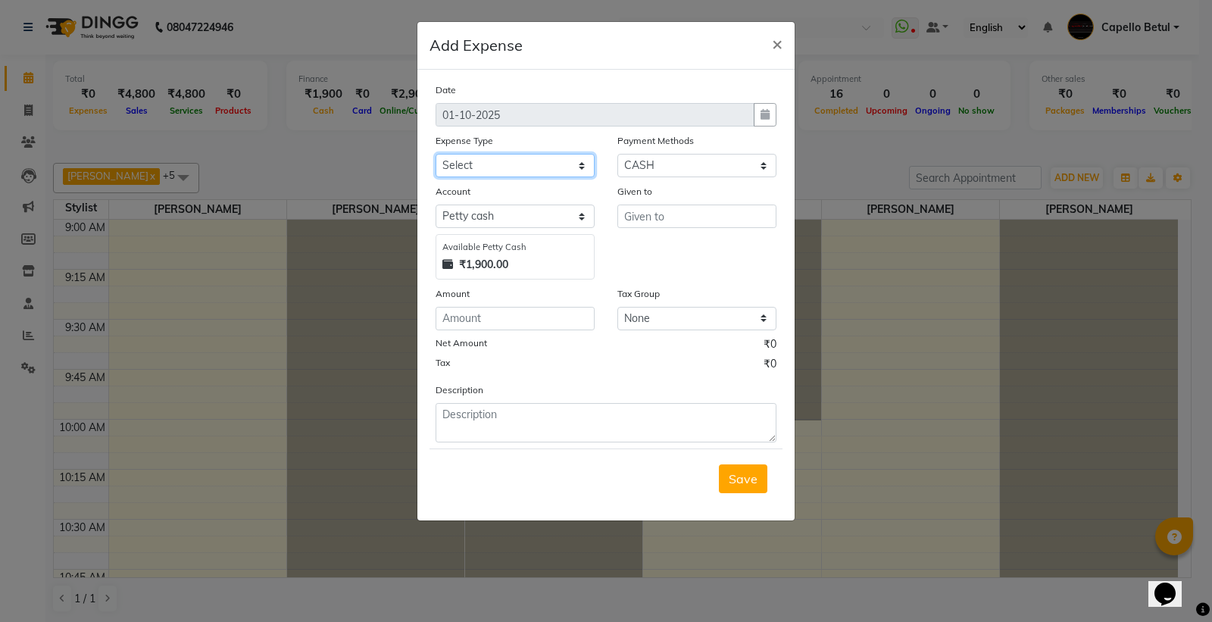
click at [554, 167] on select "Select Advance Salary Annual Lift Maintenance Charges BUILDING MAINTANANCE EXP …" at bounding box center [514, 165] width 159 height 23
select select "1462"
click at [435, 154] on select "Select Advance Salary Annual Lift Maintenance Charges BUILDING MAINTANANCE EXP …" at bounding box center [514, 165] width 159 height 23
click at [669, 201] on div "Given to" at bounding box center [696, 193] width 159 height 21
click at [655, 217] on input "text" at bounding box center [696, 215] width 159 height 23
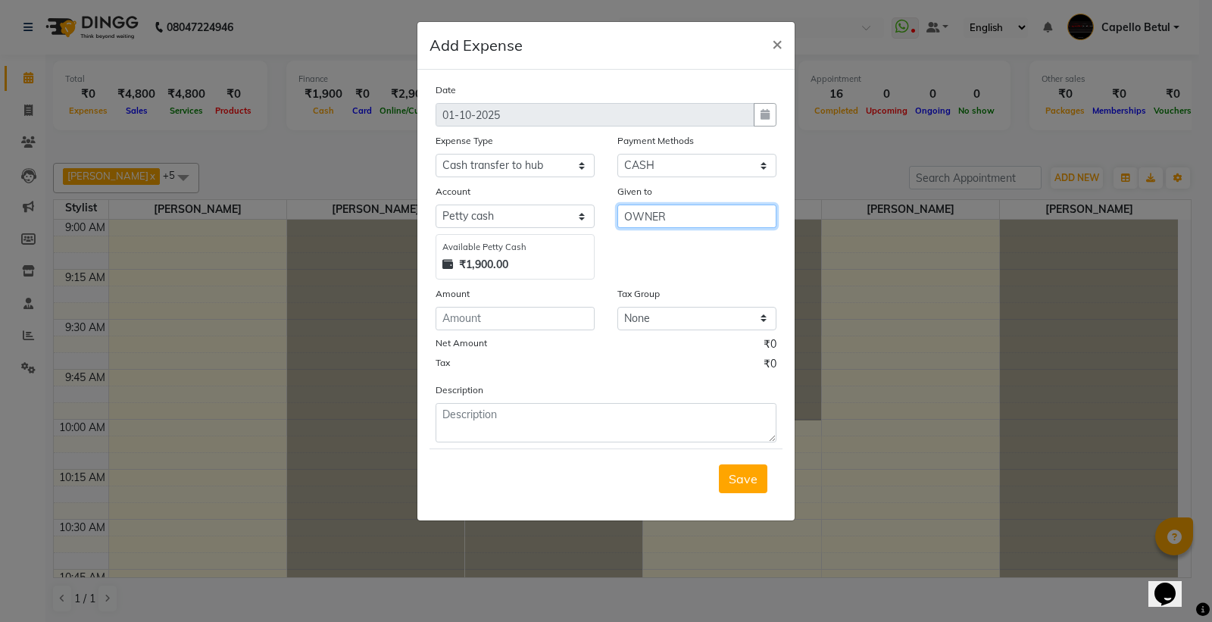
type input "OWNER"
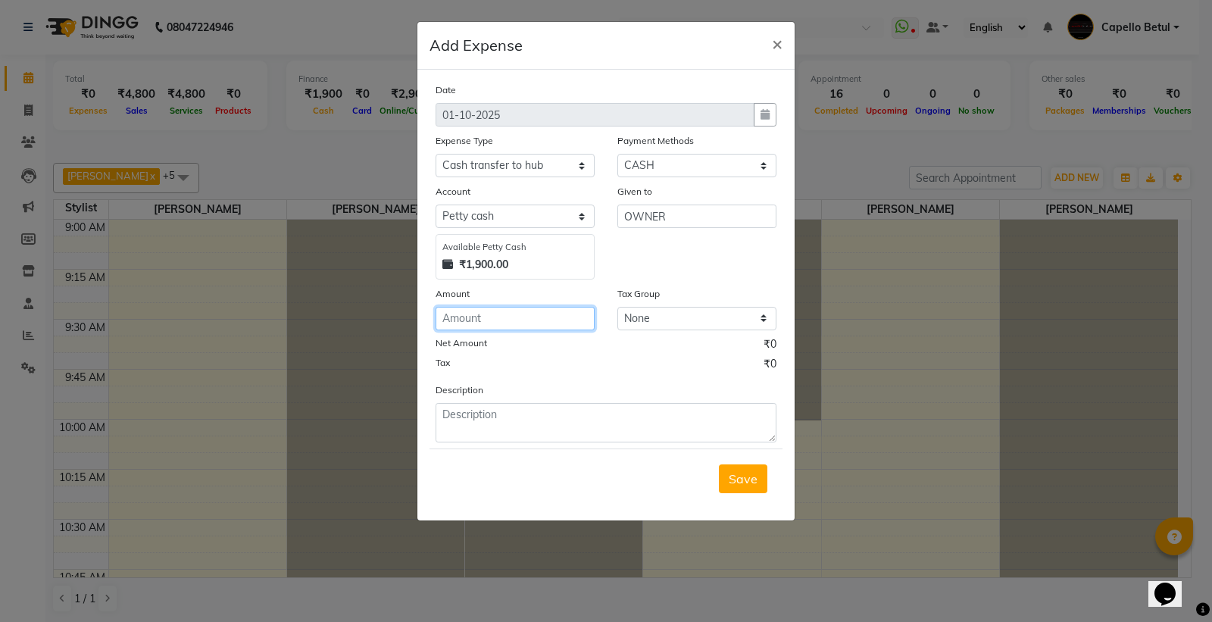
click at [488, 319] on input "number" at bounding box center [514, 318] width 159 height 23
type input "1900"
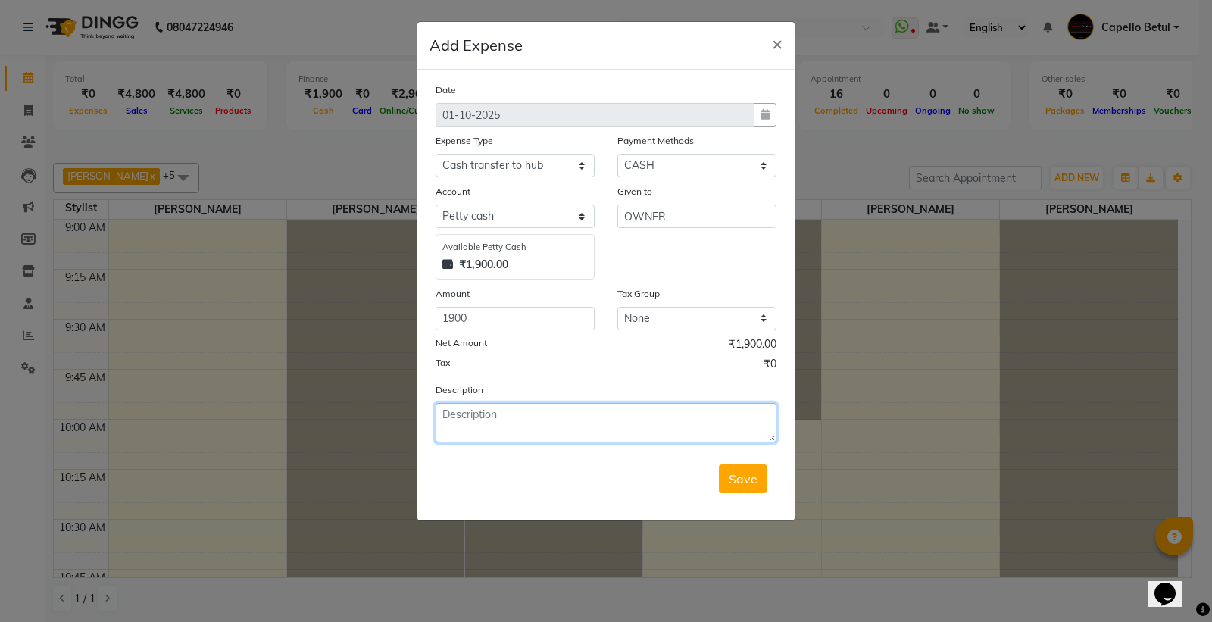
click at [460, 410] on textarea at bounding box center [605, 422] width 341 height 39
type textarea "1900 RS HAND OVER GIVEN TO OWNER"
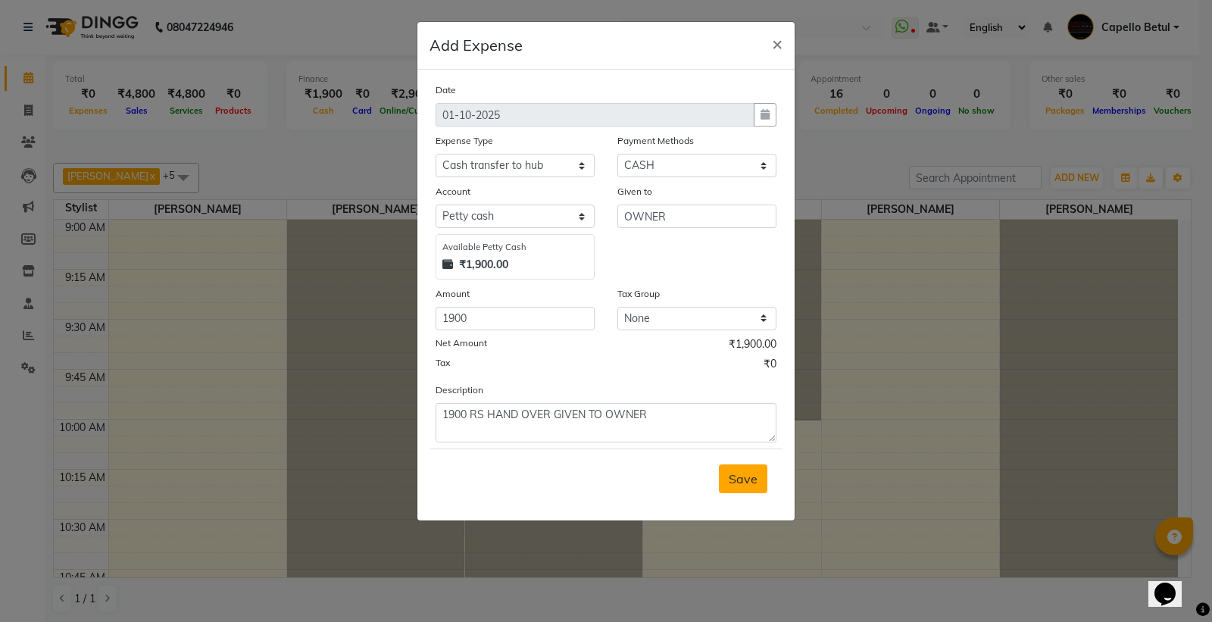
click at [742, 475] on span "Save" at bounding box center [742, 478] width 29 height 15
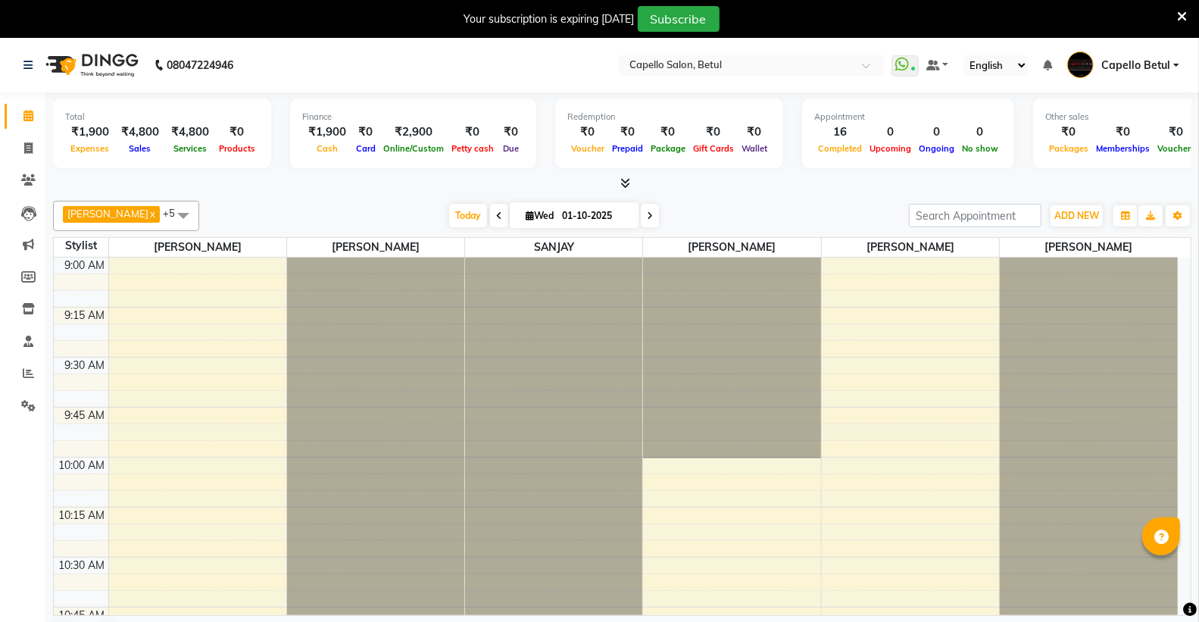
click at [1183, 15] on icon at bounding box center [1182, 17] width 10 height 14
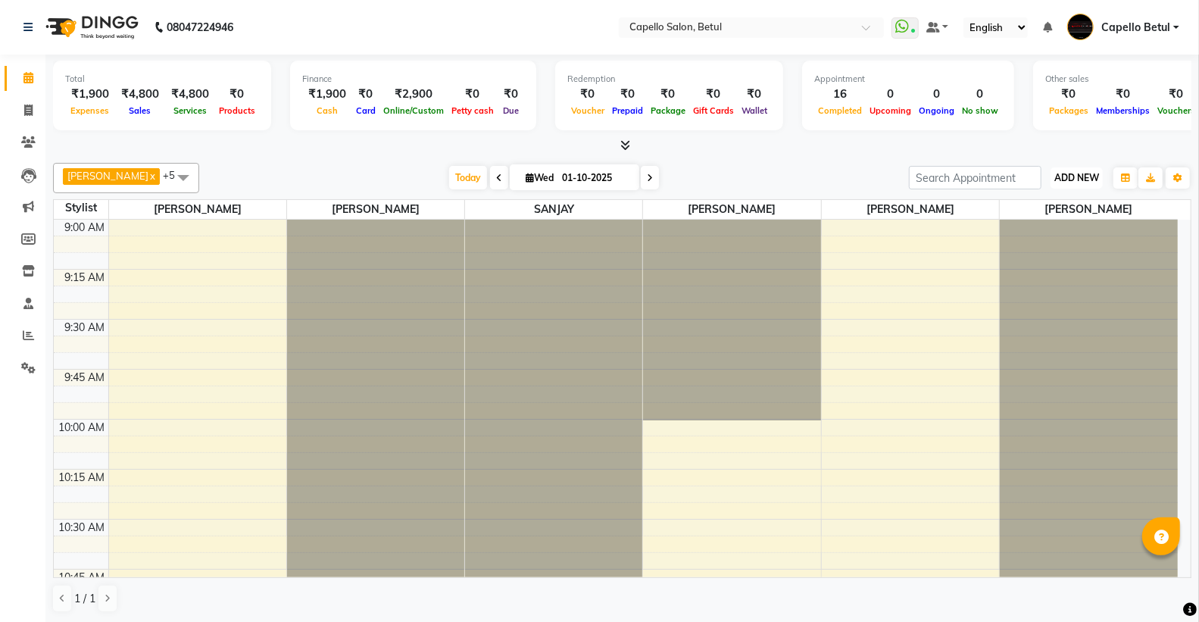
click at [1070, 180] on span "ADD NEW" at bounding box center [1076, 177] width 45 height 11
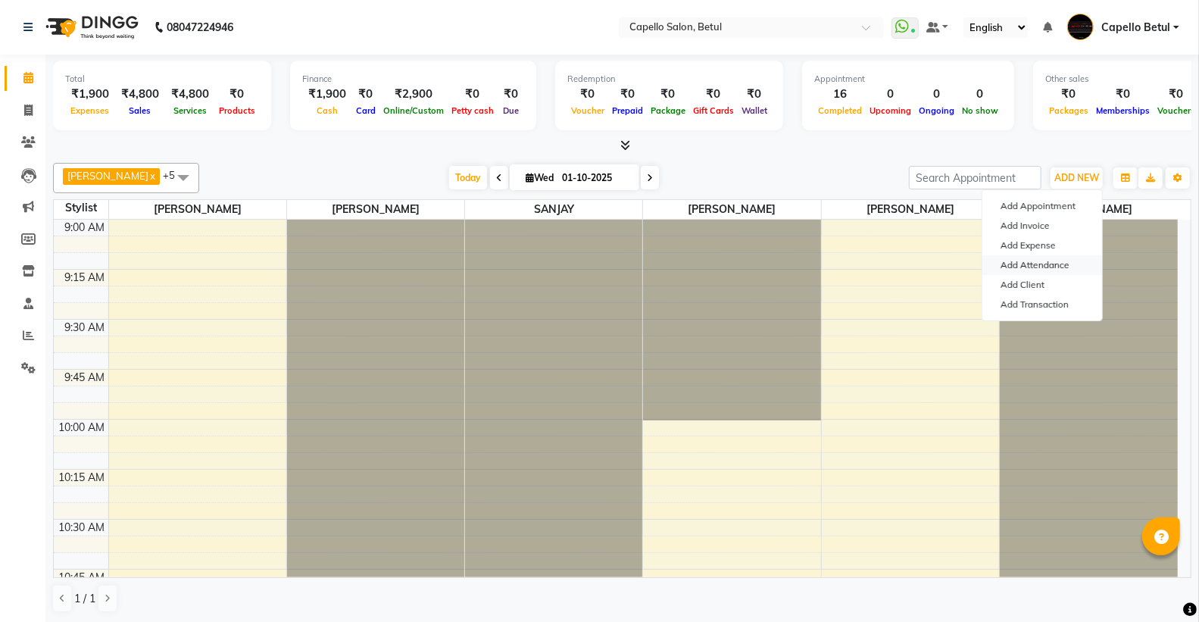
click at [1060, 267] on link "Add Attendance" at bounding box center [1042, 265] width 120 height 20
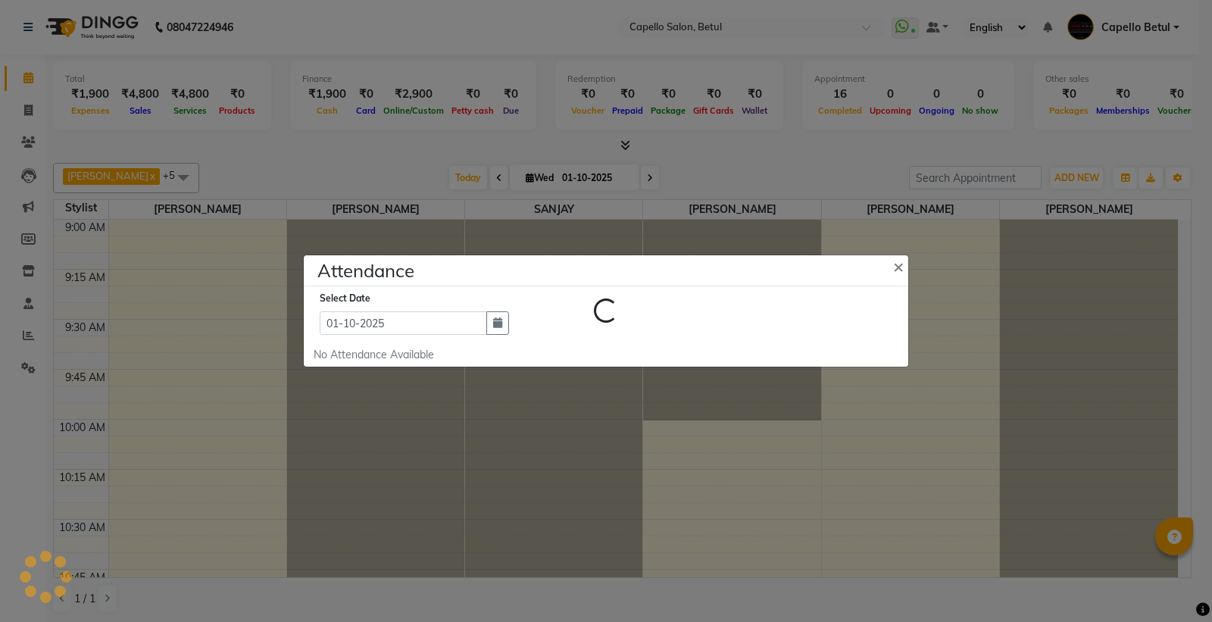
select select "W"
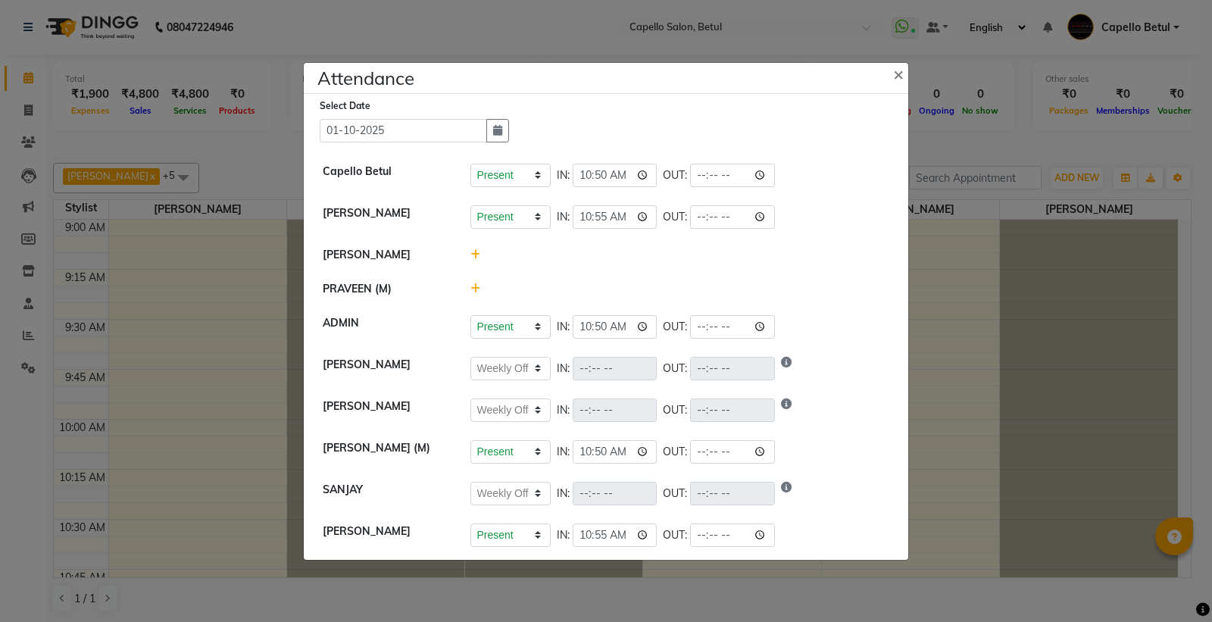
click at [481, 258] on div at bounding box center [680, 255] width 442 height 16
click at [474, 288] on icon at bounding box center [475, 288] width 10 height 11
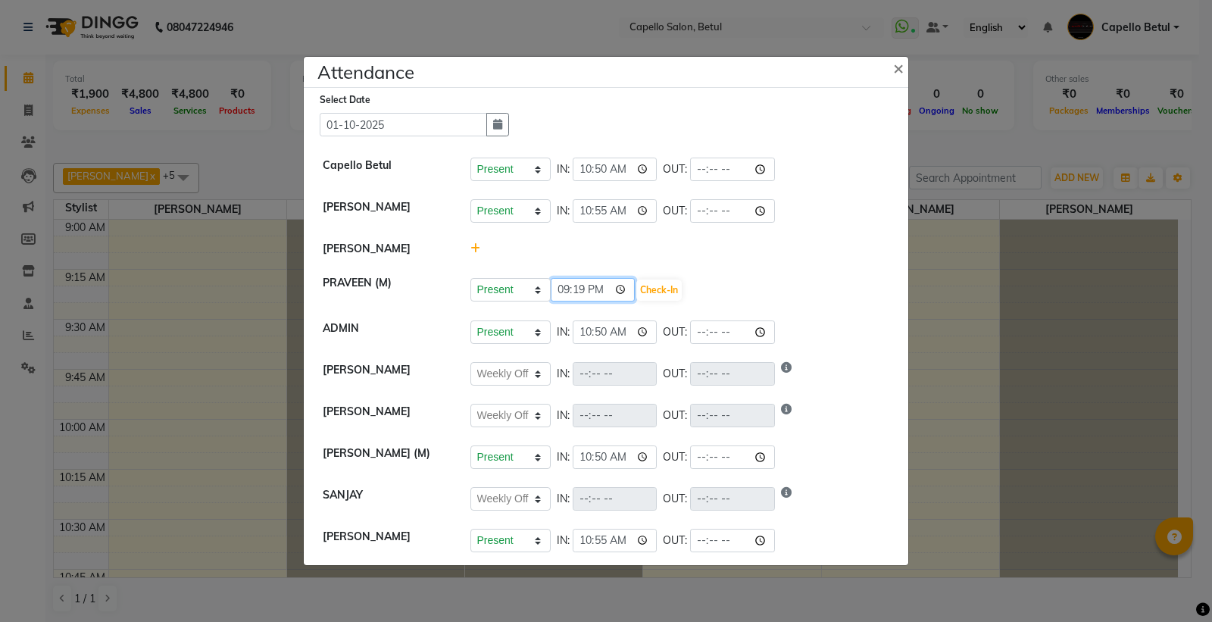
click at [622, 288] on input "21:19" at bounding box center [592, 289] width 85 height 23
type input "11:20"
click at [672, 283] on button "Check-In" at bounding box center [658, 289] width 45 height 21
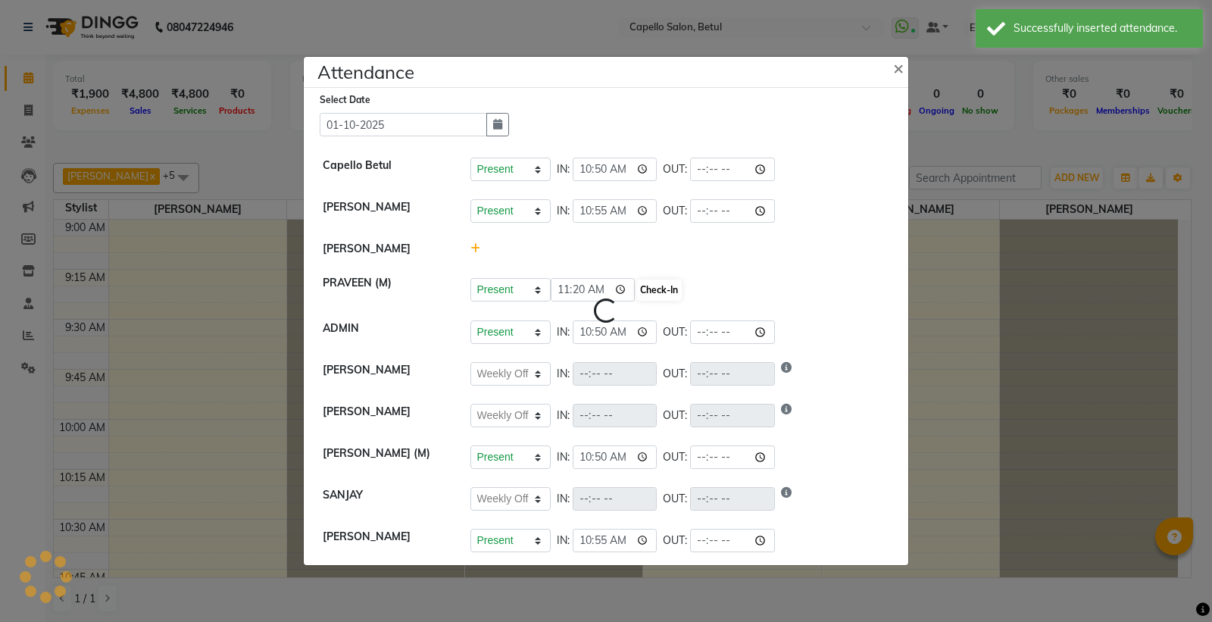
select select "W"
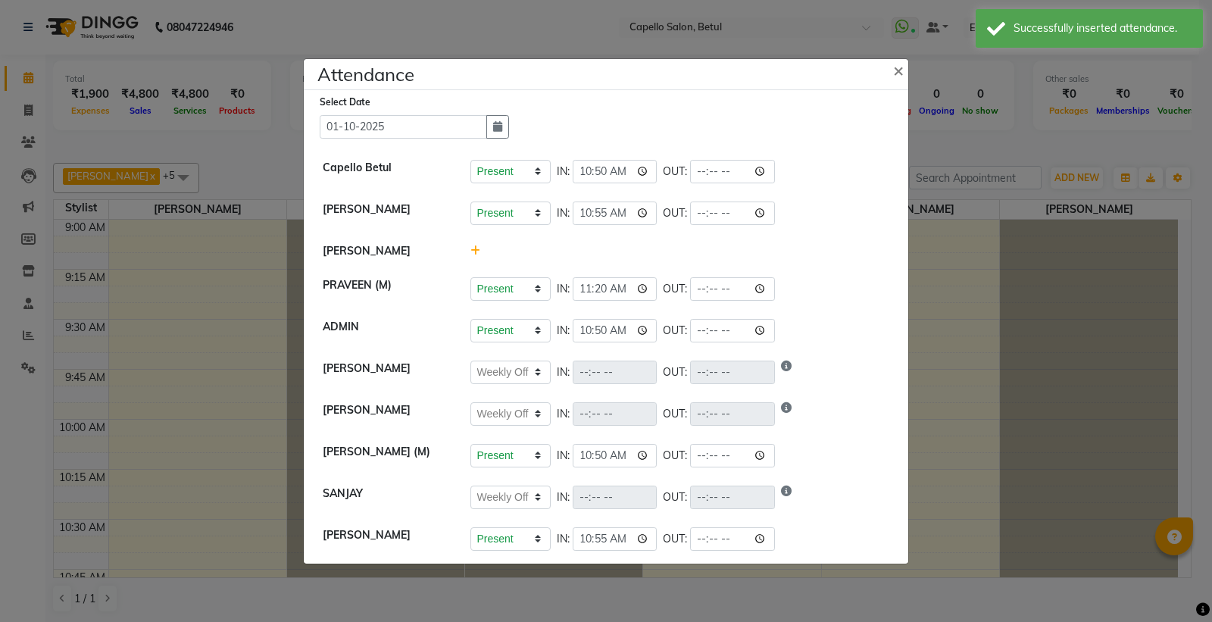
click at [476, 248] on icon at bounding box center [475, 250] width 10 height 11
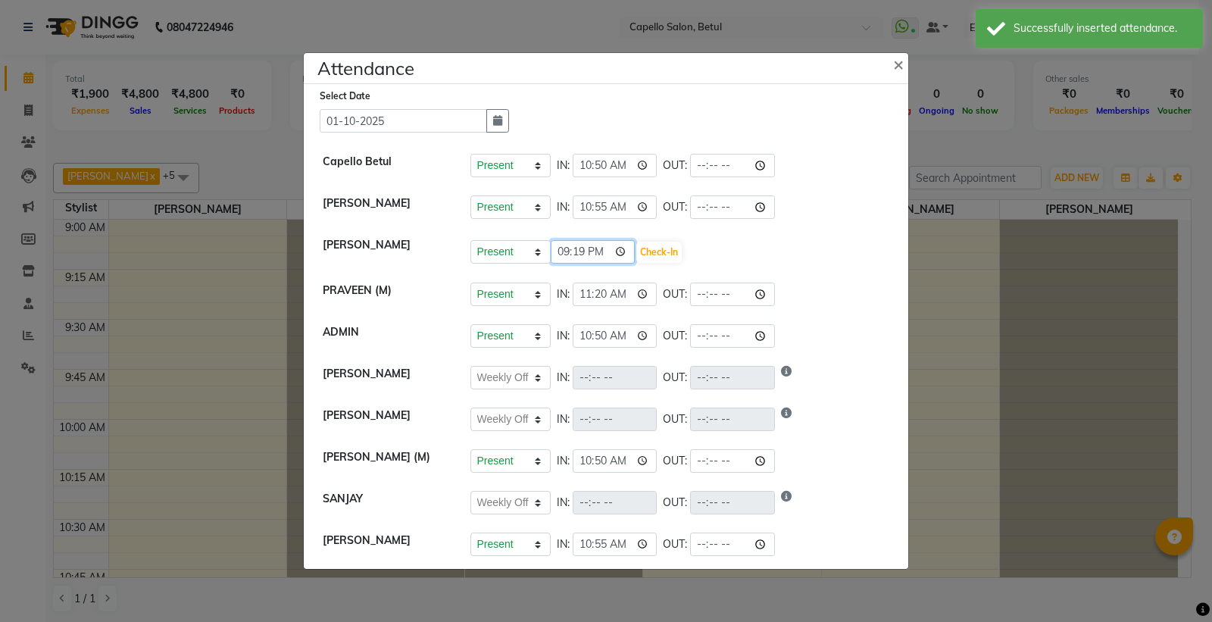
click at [622, 252] on input "21:19" at bounding box center [592, 251] width 85 height 23
click at [619, 248] on input "21:19" at bounding box center [592, 251] width 85 height 23
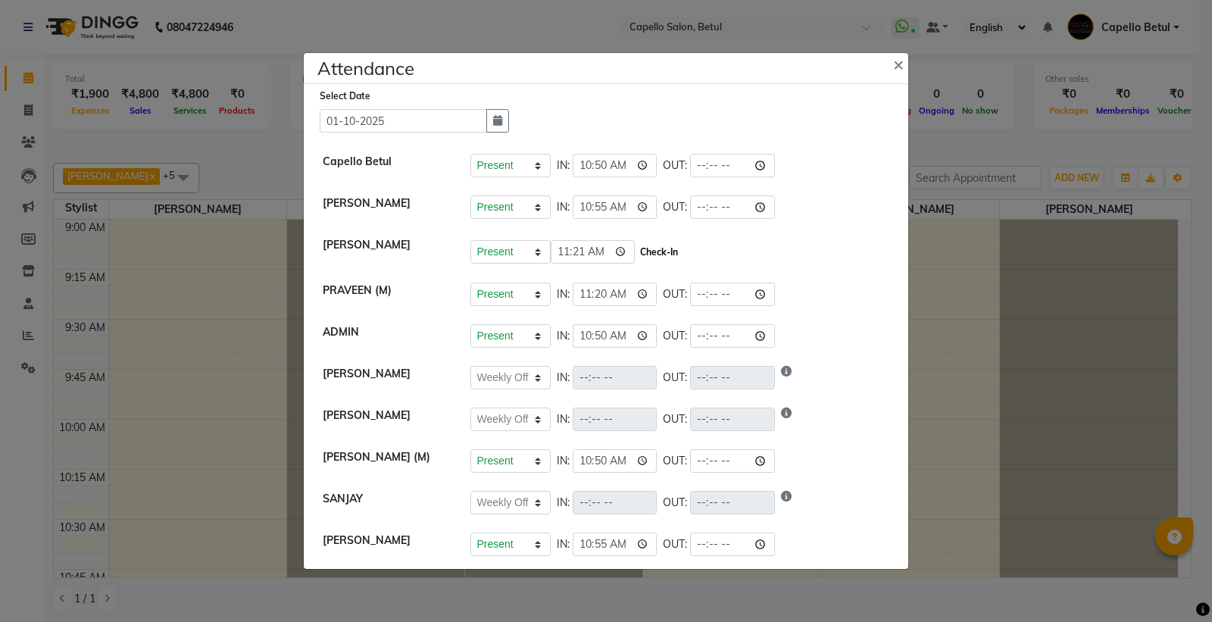
type input "11:21"
click at [671, 253] on button "Check-In" at bounding box center [658, 252] width 45 height 21
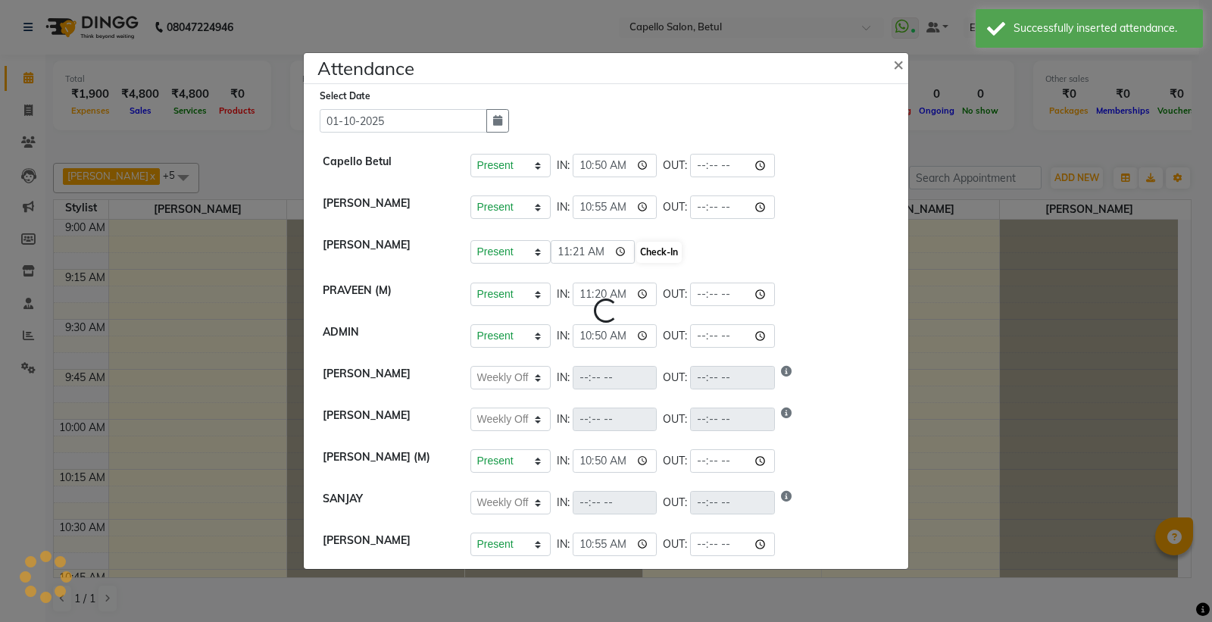
select select "W"
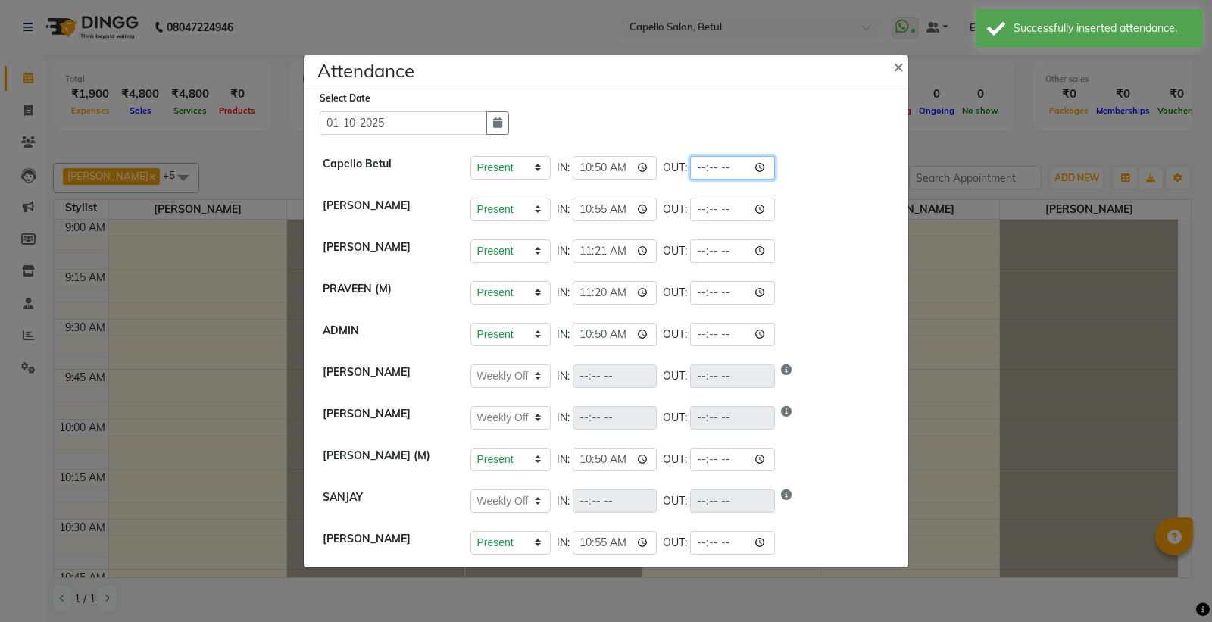
click at [770, 165] on input "time" at bounding box center [732, 167] width 85 height 23
type input "21:19"
click at [822, 141] on div "Select Date [DATE] Capello Betul Present Absent Late Half Day Weekly Off IN: 10…" at bounding box center [606, 326] width 604 height 481
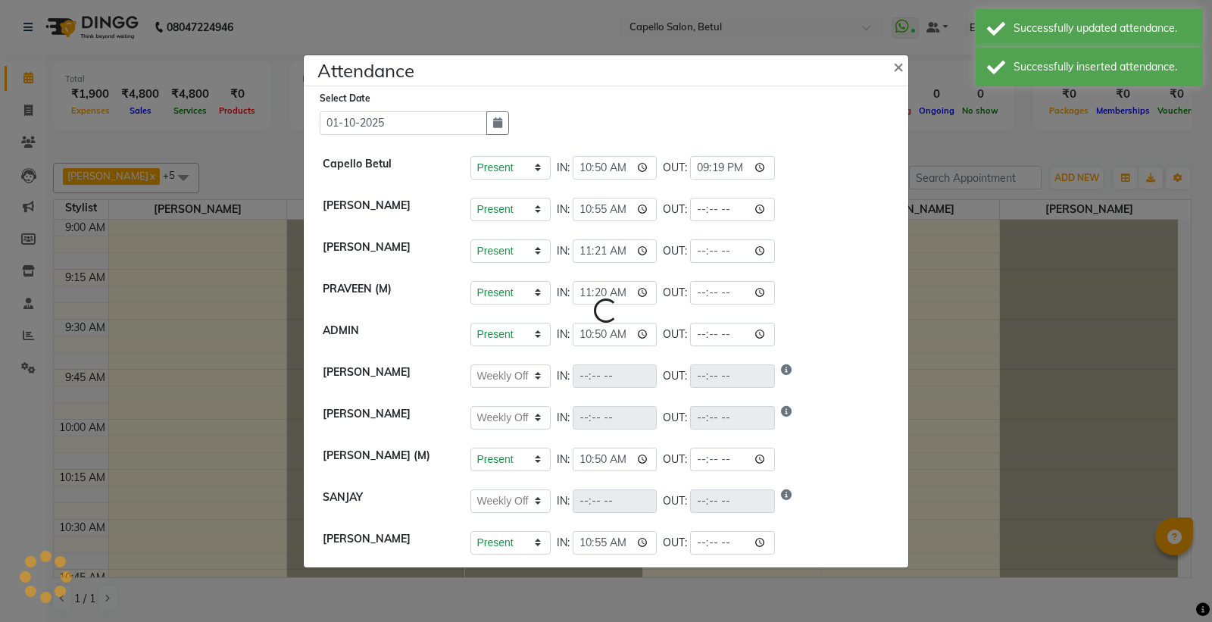
select select "W"
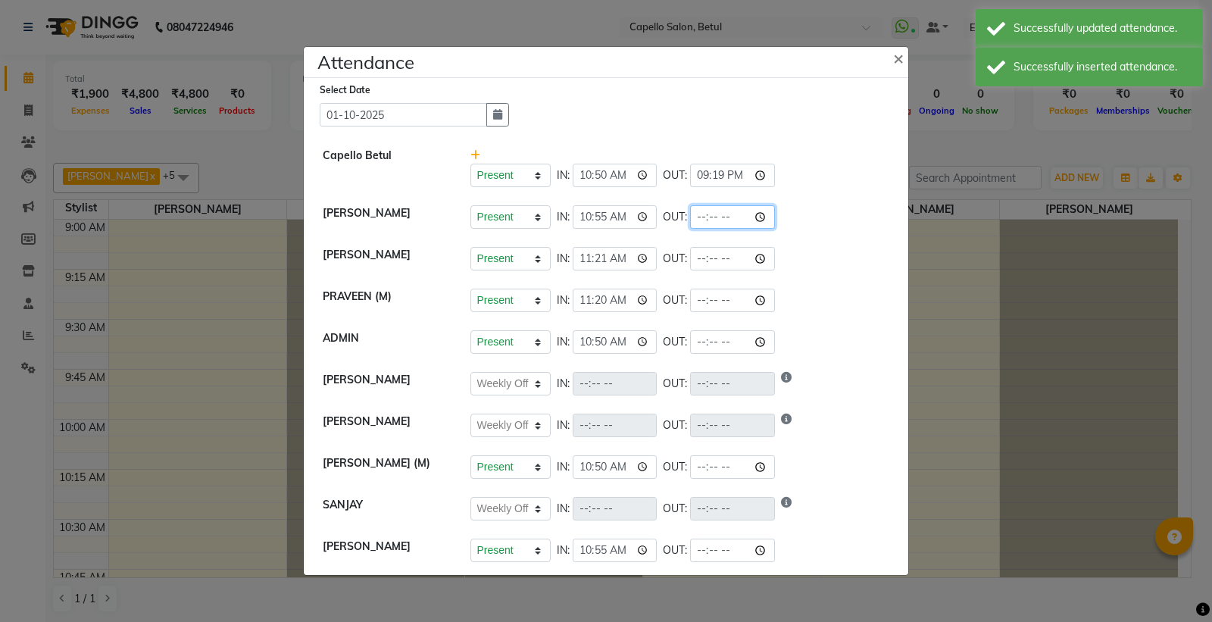
click at [769, 220] on input "time" at bounding box center [732, 216] width 85 height 23
type input "21:19"
drag, startPoint x: 803, startPoint y: 203, endPoint x: 800, endPoint y: 220, distance: 17.1
click at [803, 203] on li "[PERSON_NAME] Present Absent Late Half Day Weekly Off IN: 10:55 OUT: 21:19" at bounding box center [605, 217] width 597 height 42
select select "W"
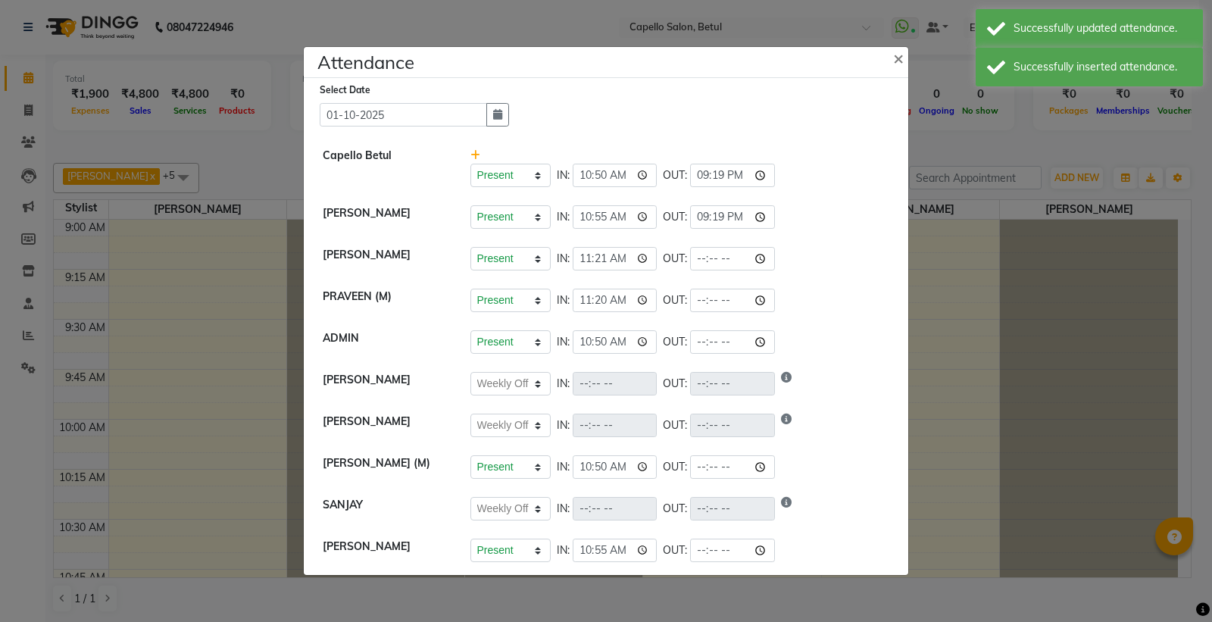
select select "W"
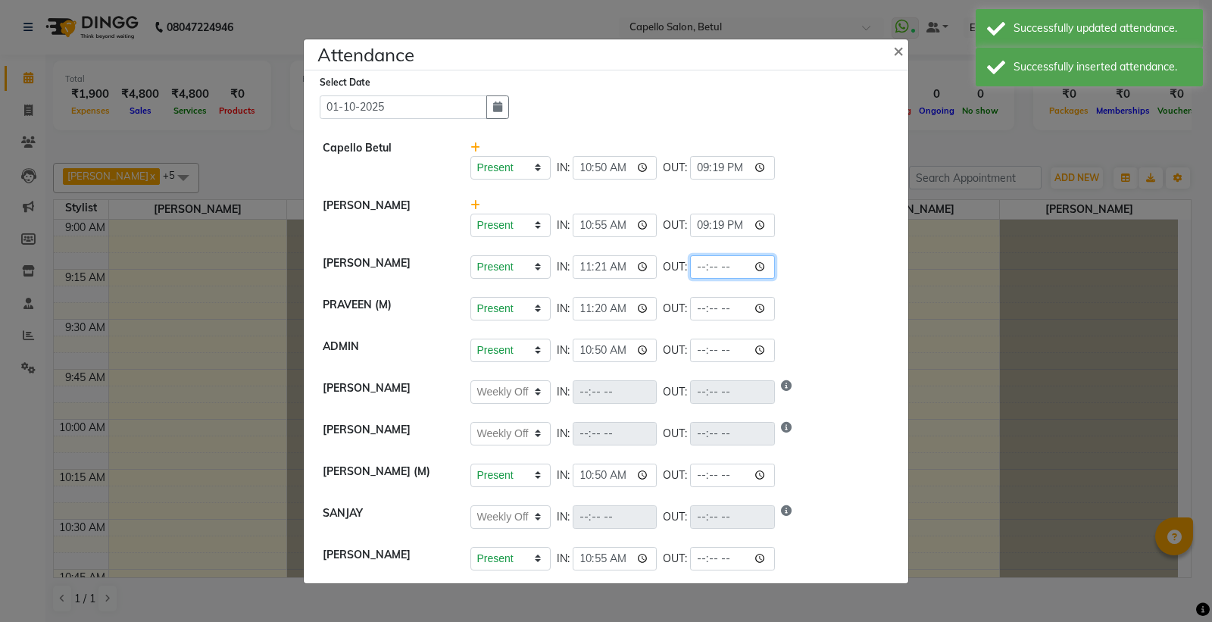
click at [770, 264] on input "time" at bounding box center [732, 266] width 85 height 23
type input "21:19"
click at [803, 235] on div "Present Absent Late Half Day Weekly Off IN: 10:55 OUT: 21:19" at bounding box center [679, 225] width 419 height 23
select select "W"
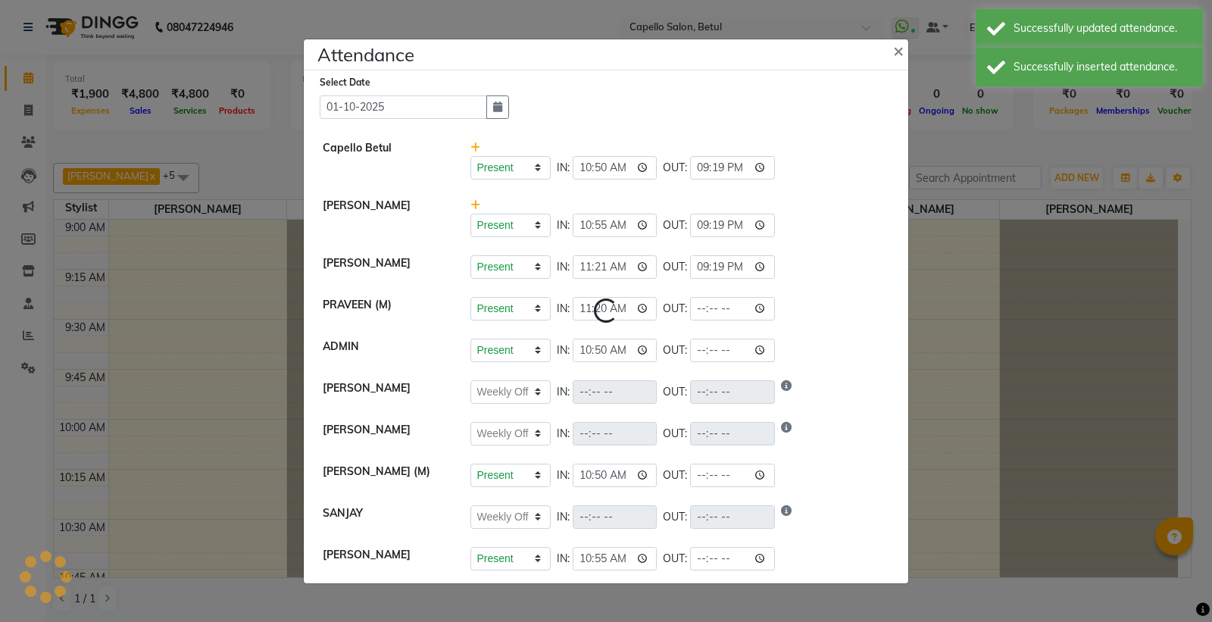
select select "W"
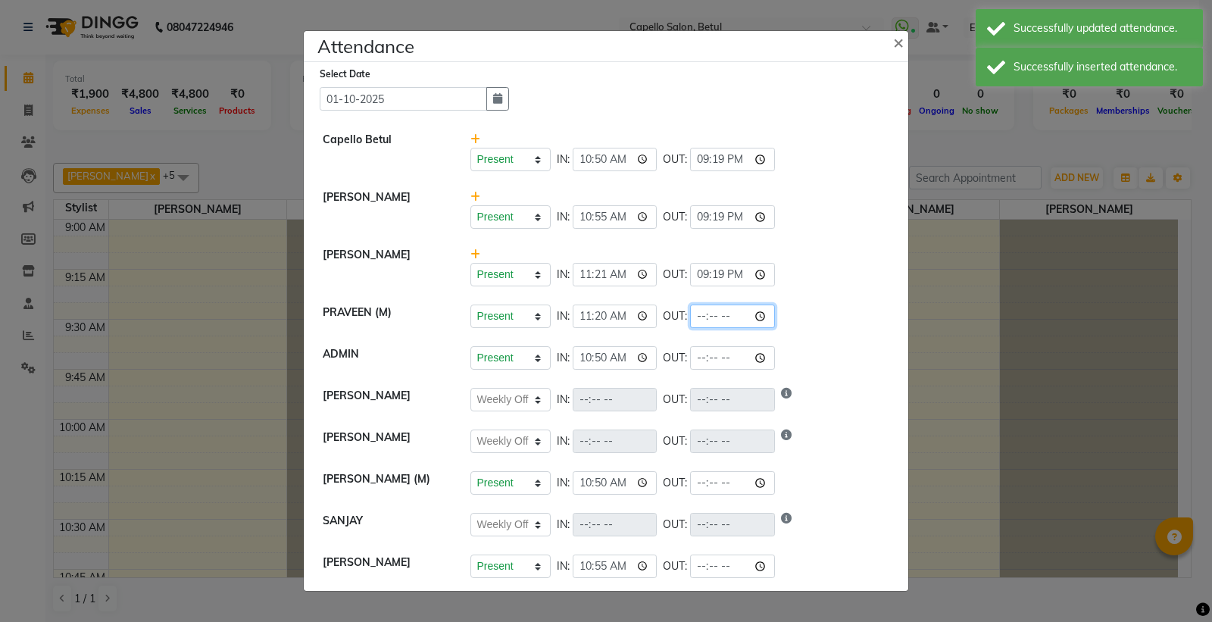
click at [767, 316] on input "time" at bounding box center [732, 315] width 85 height 23
type input "21:19"
click at [831, 266] on div "Present Absent Late Half Day Weekly Off IN: 11:21 OUT: 21:19" at bounding box center [679, 274] width 419 height 23
select select "W"
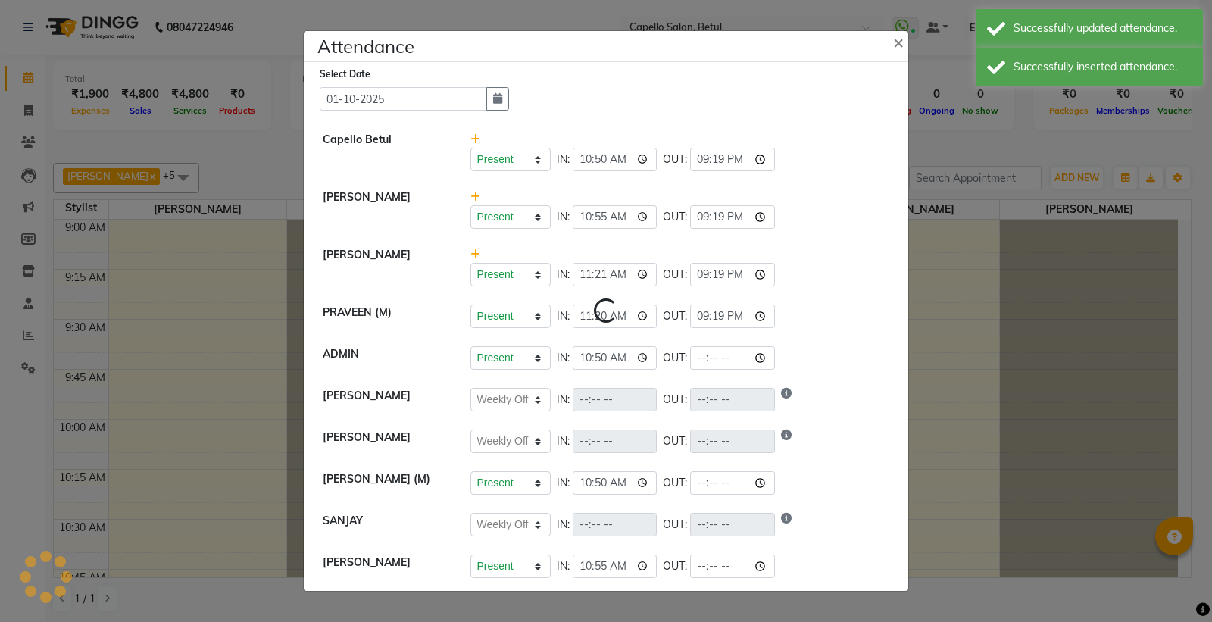
select select "W"
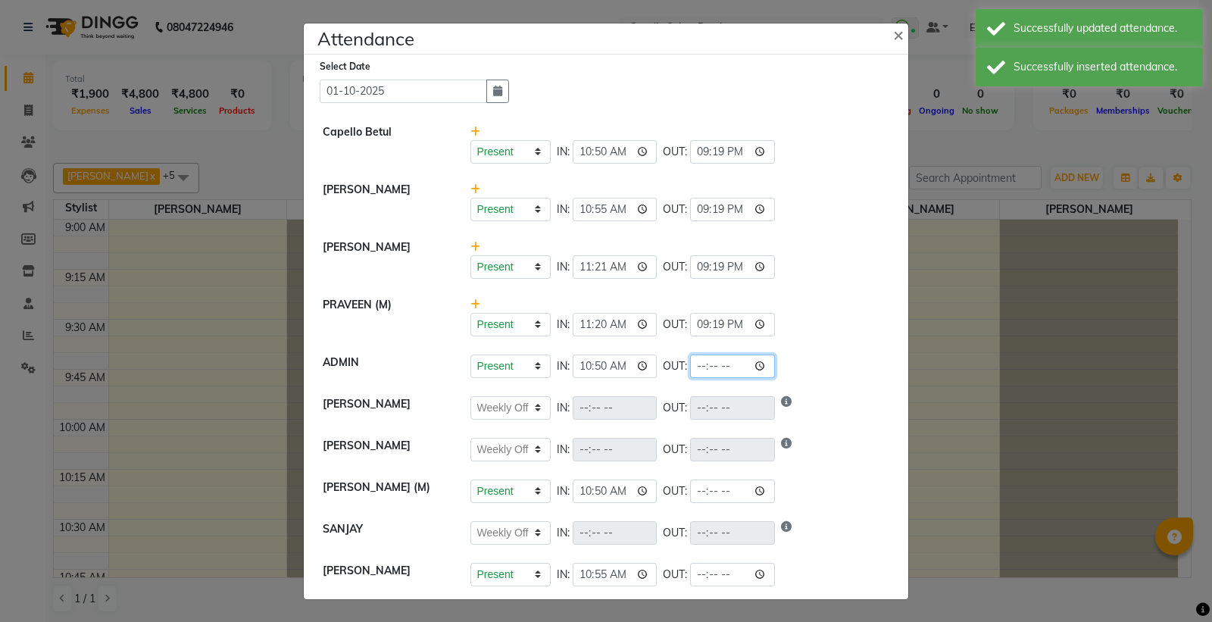
click at [770, 367] on input "time" at bounding box center [732, 365] width 85 height 23
type input "21:19"
drag, startPoint x: 823, startPoint y: 338, endPoint x: 759, endPoint y: 402, distance: 90.5
click at [823, 342] on li "PRAVEEN (M) Present Absent Late Half Day Weekly Off IN: 11:20 OUT: 21:19" at bounding box center [605, 317] width 597 height 58
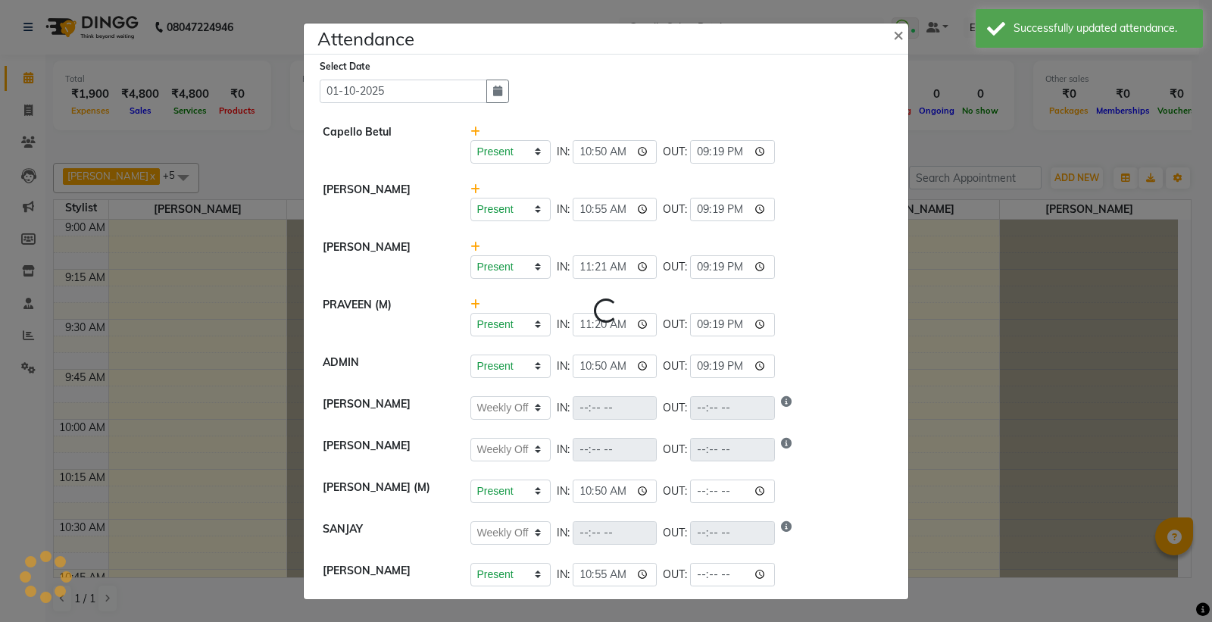
select select "W"
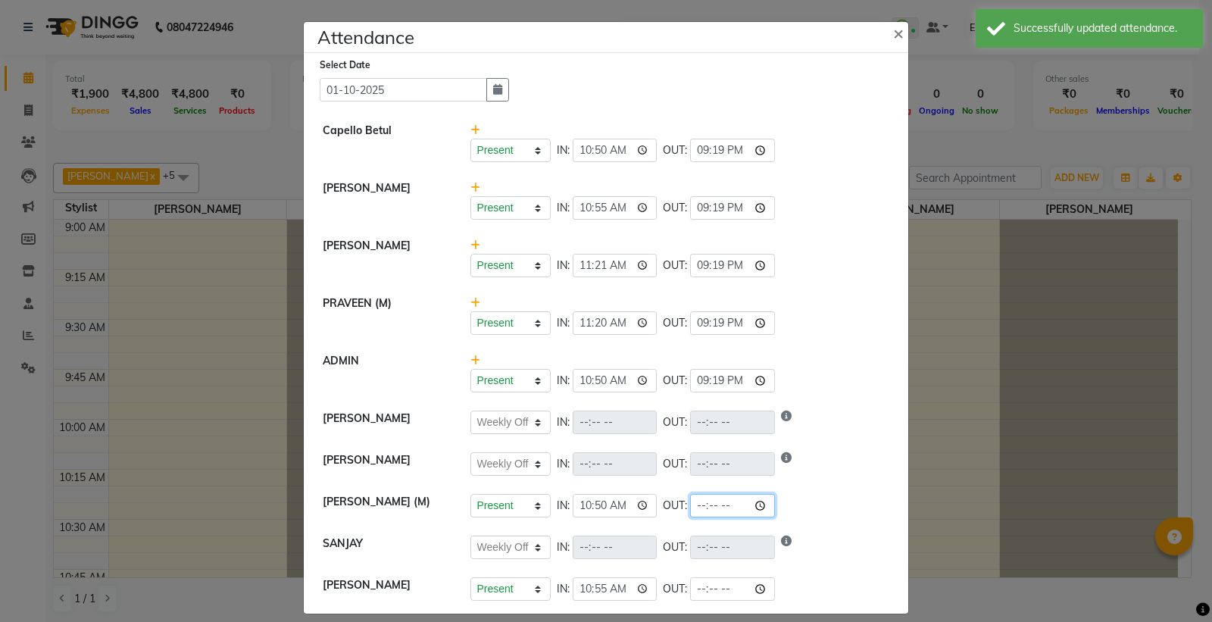
click at [761, 495] on input "time" at bounding box center [732, 505] width 85 height 23
click at [766, 505] on input "time" at bounding box center [732, 505] width 85 height 23
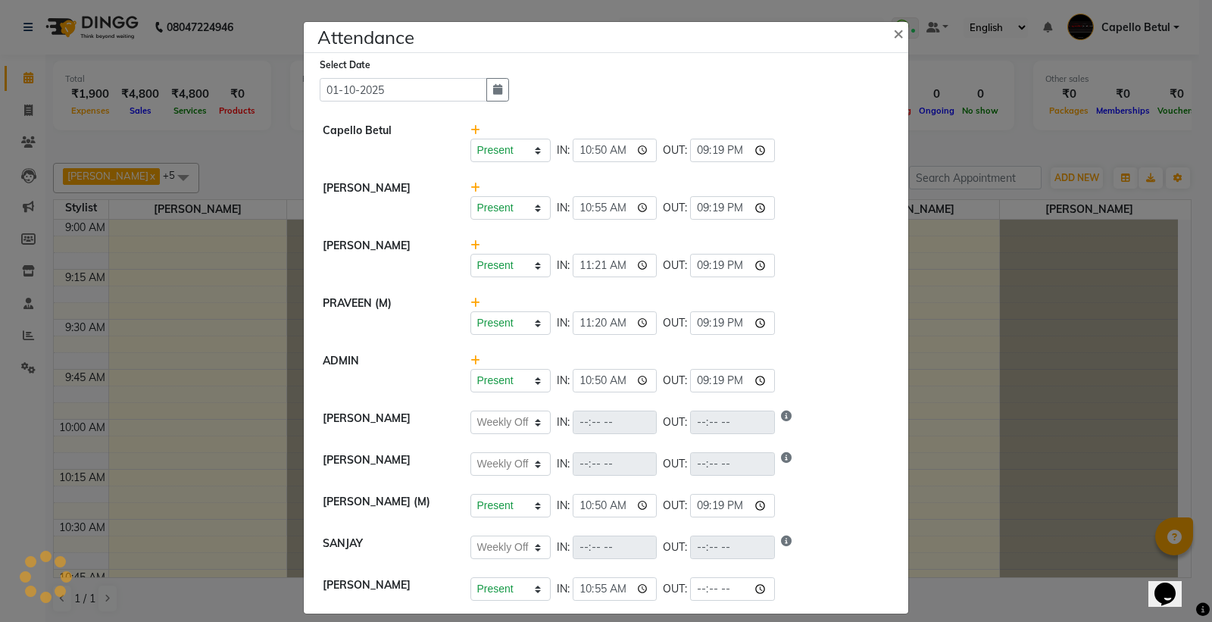
type input "21:19"
click at [877, 270] on div "Present Absent Late Half Day Weekly Off IN: 11:21 OUT: 21:19" at bounding box center [679, 265] width 419 height 23
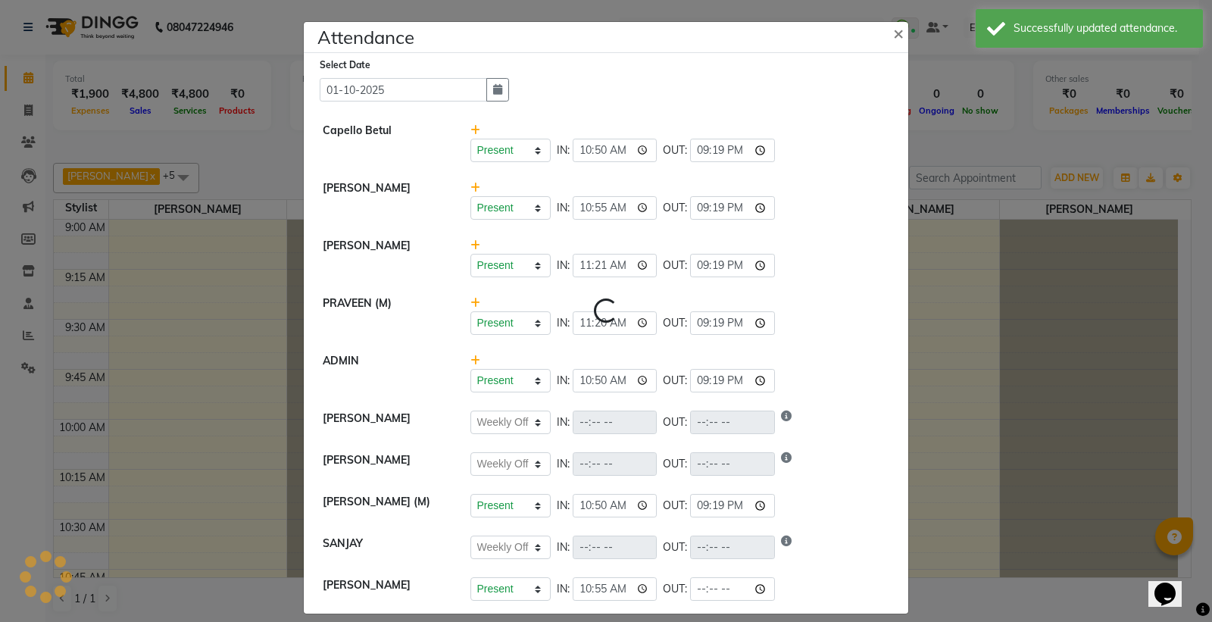
select select "W"
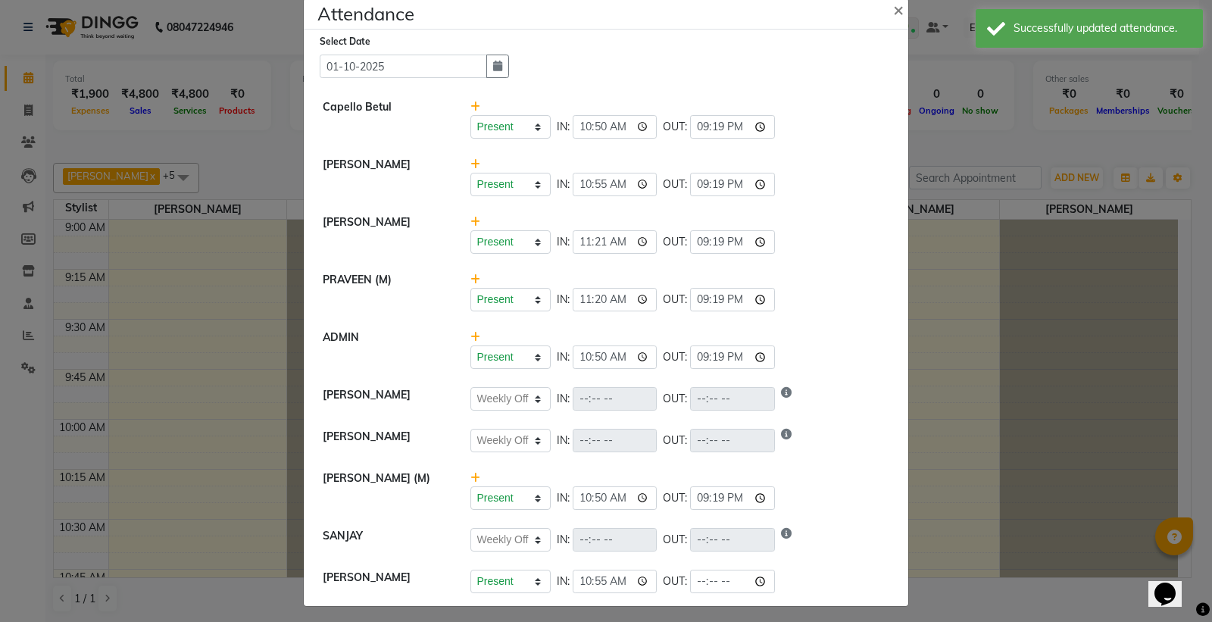
scroll to position [30, 0]
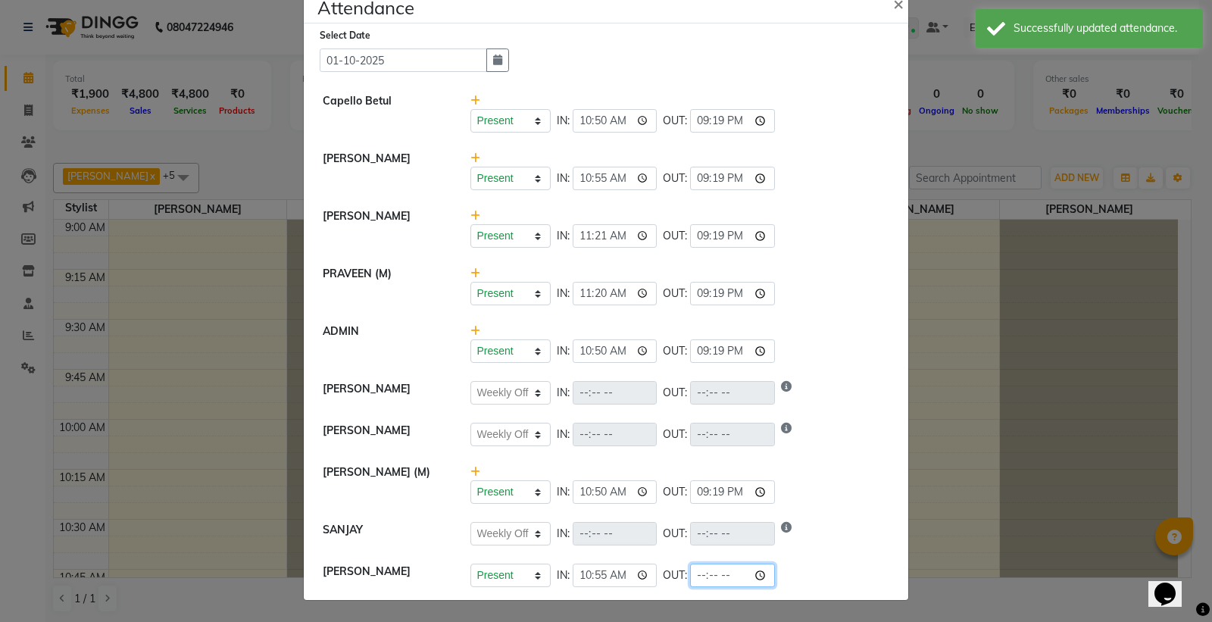
click at [759, 572] on input "time" at bounding box center [732, 574] width 85 height 23
type input "21:19"
click at [775, 322] on li "ADMIN Present Absent Late Half Day Weekly Off IN: 10:50 OUT: 21:19" at bounding box center [605, 343] width 597 height 58
select select "W"
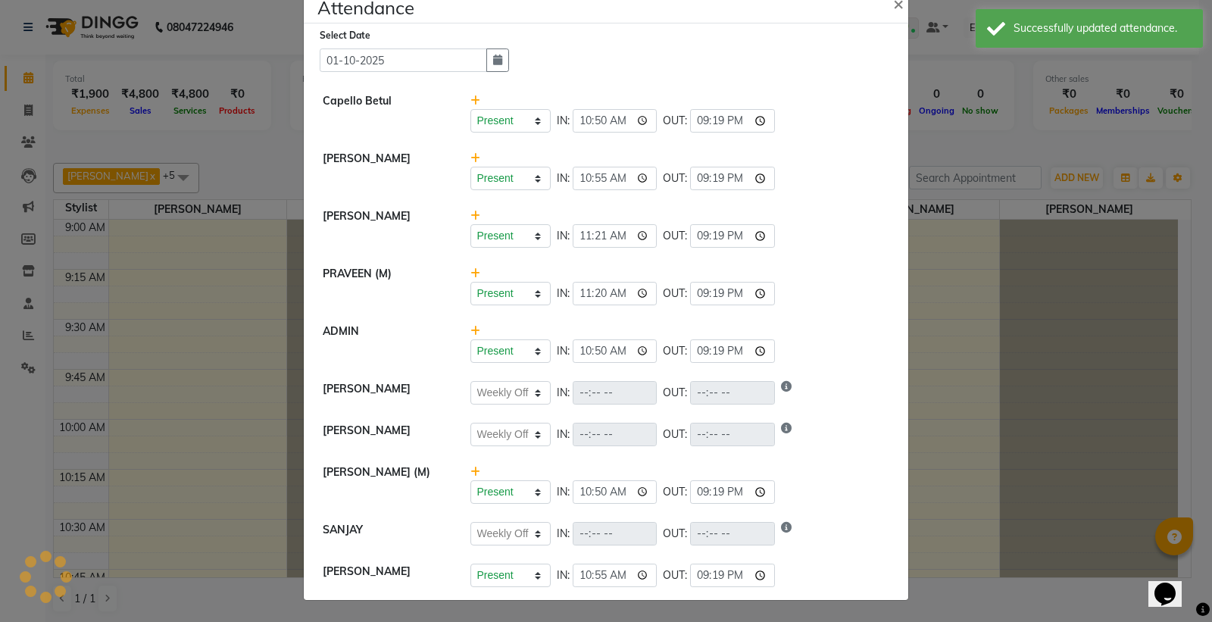
select select "W"
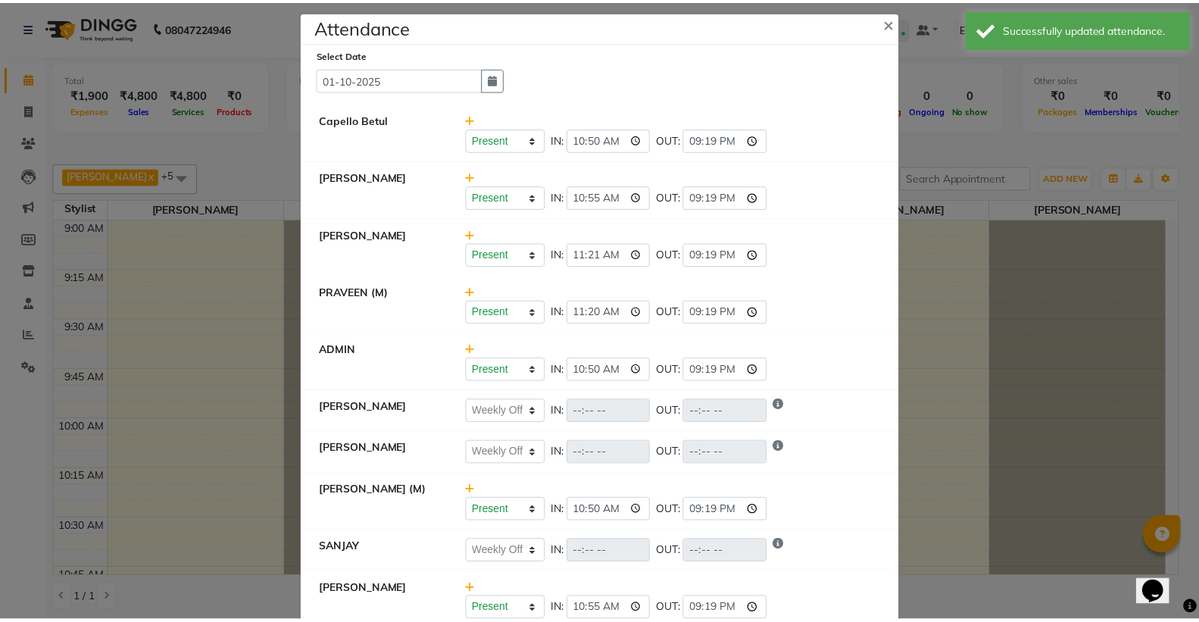
scroll to position [0, 0]
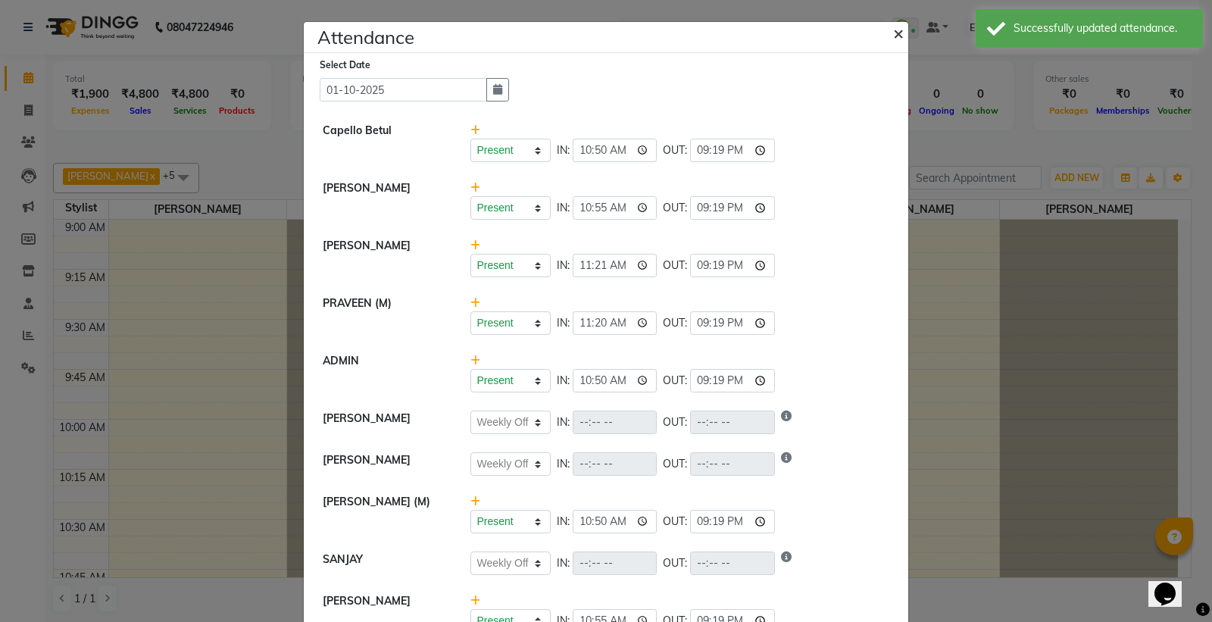
click at [893, 35] on span "×" at bounding box center [898, 32] width 11 height 23
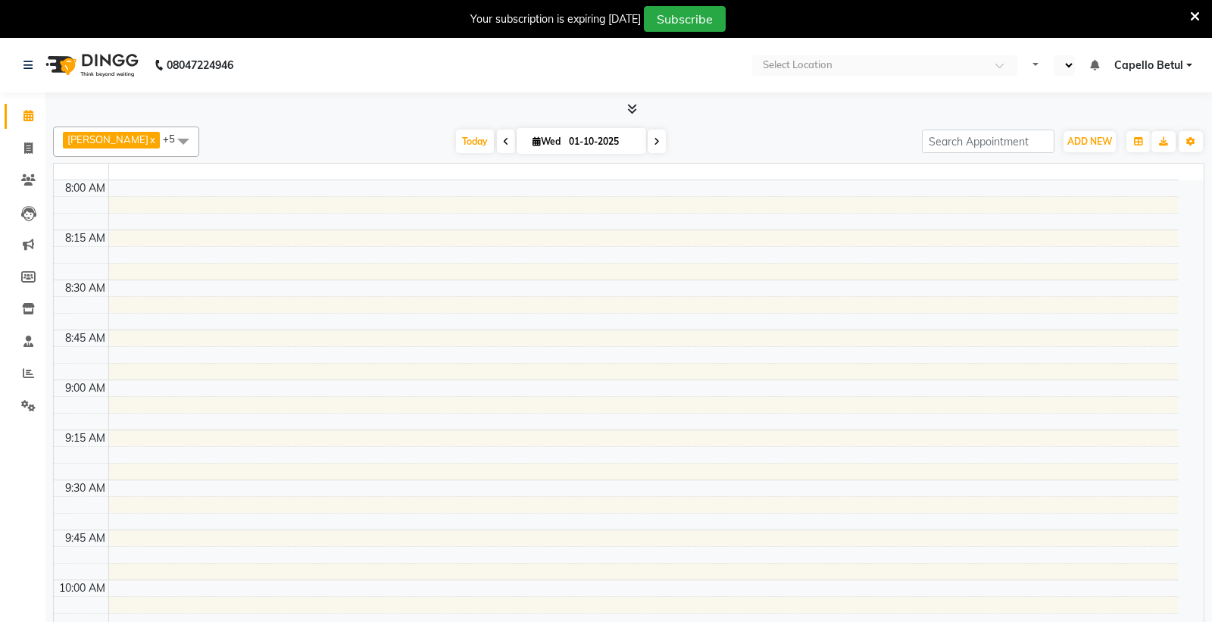
select select "en"
